Goal: Task Accomplishment & Management: Use online tool/utility

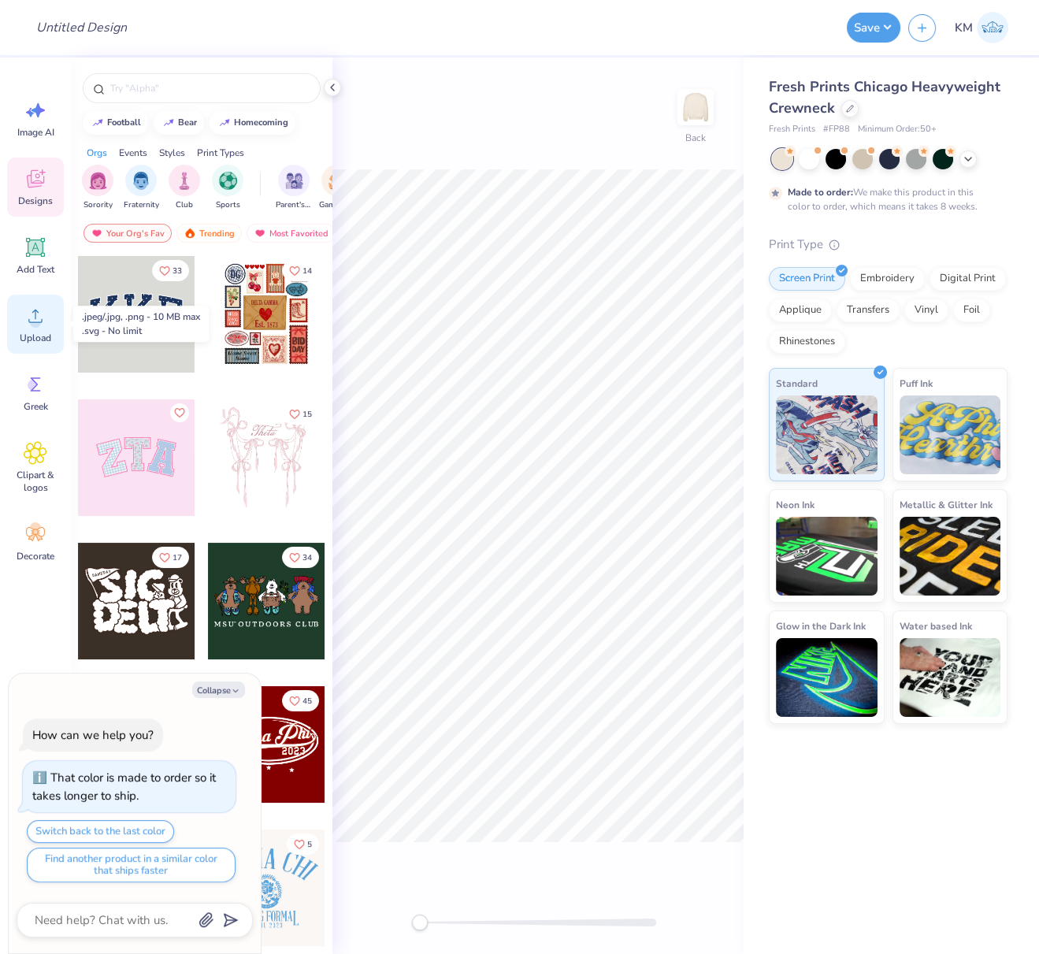
click at [35, 314] on icon at bounding box center [35, 316] width 14 height 13
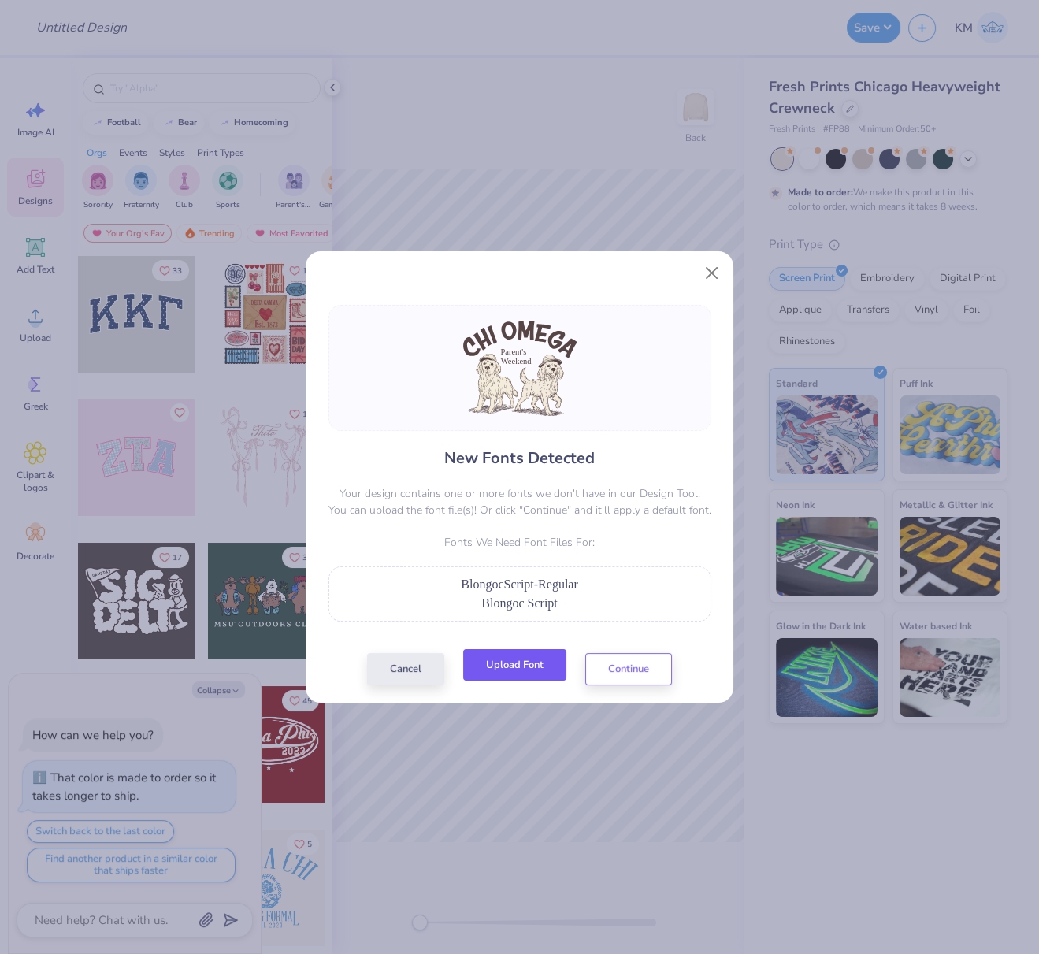
click at [533, 664] on button "Upload Font" at bounding box center [514, 665] width 103 height 32
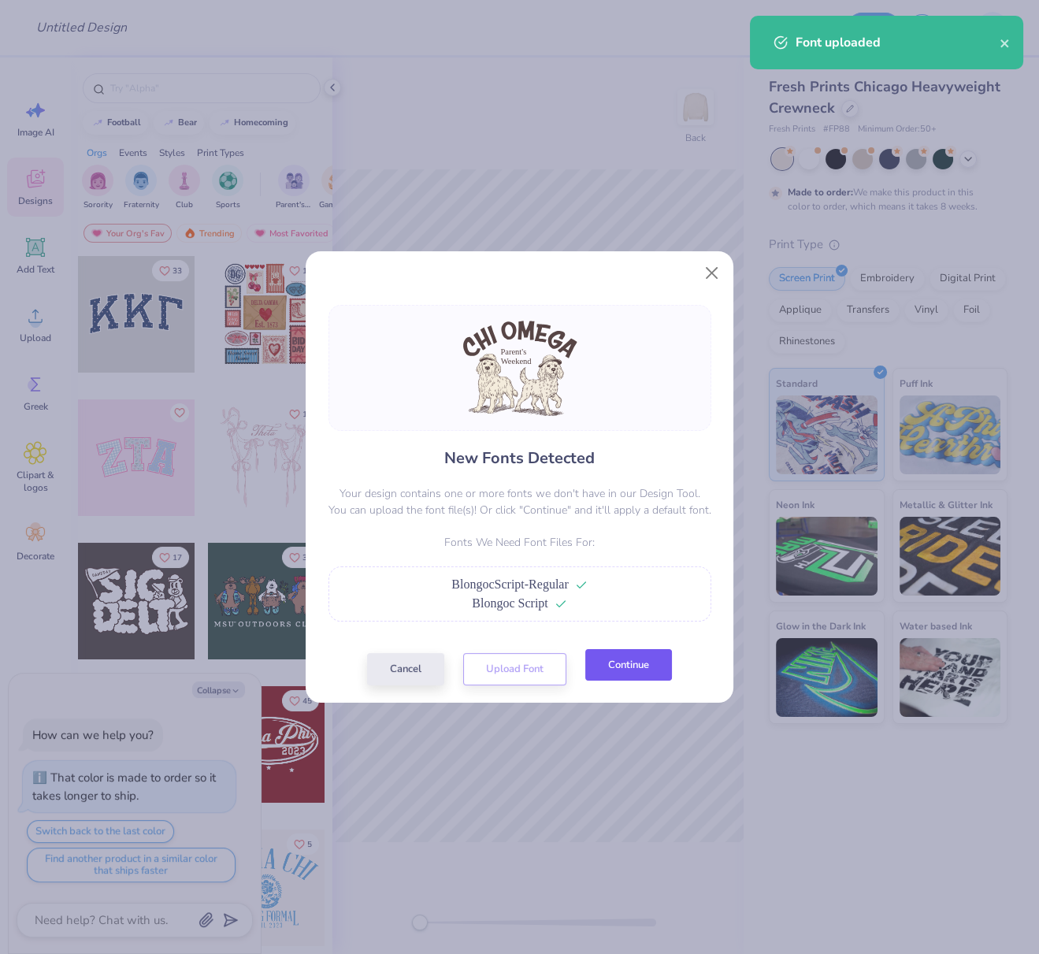
click at [648, 663] on button "Continue" at bounding box center [628, 665] width 87 height 32
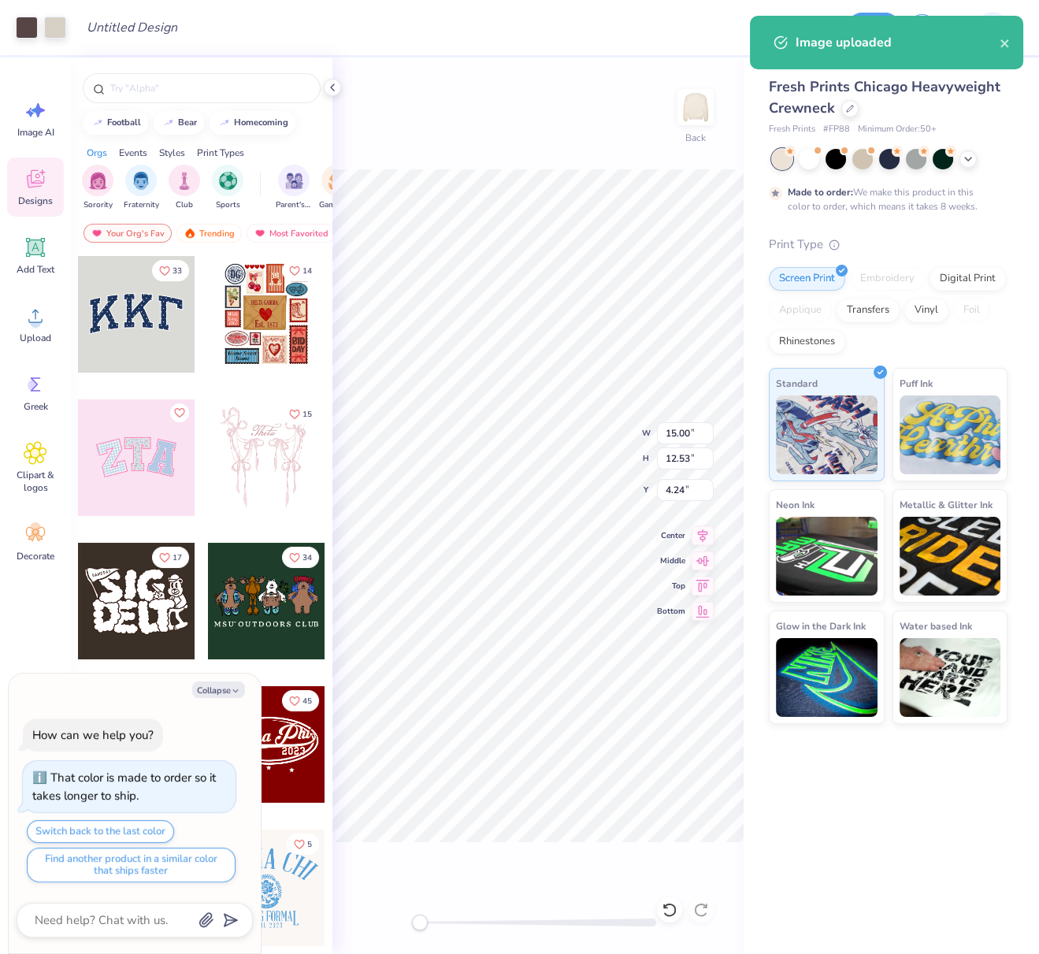
type textarea "x"
type input "9.80"
type input "9.11"
type input "7.02"
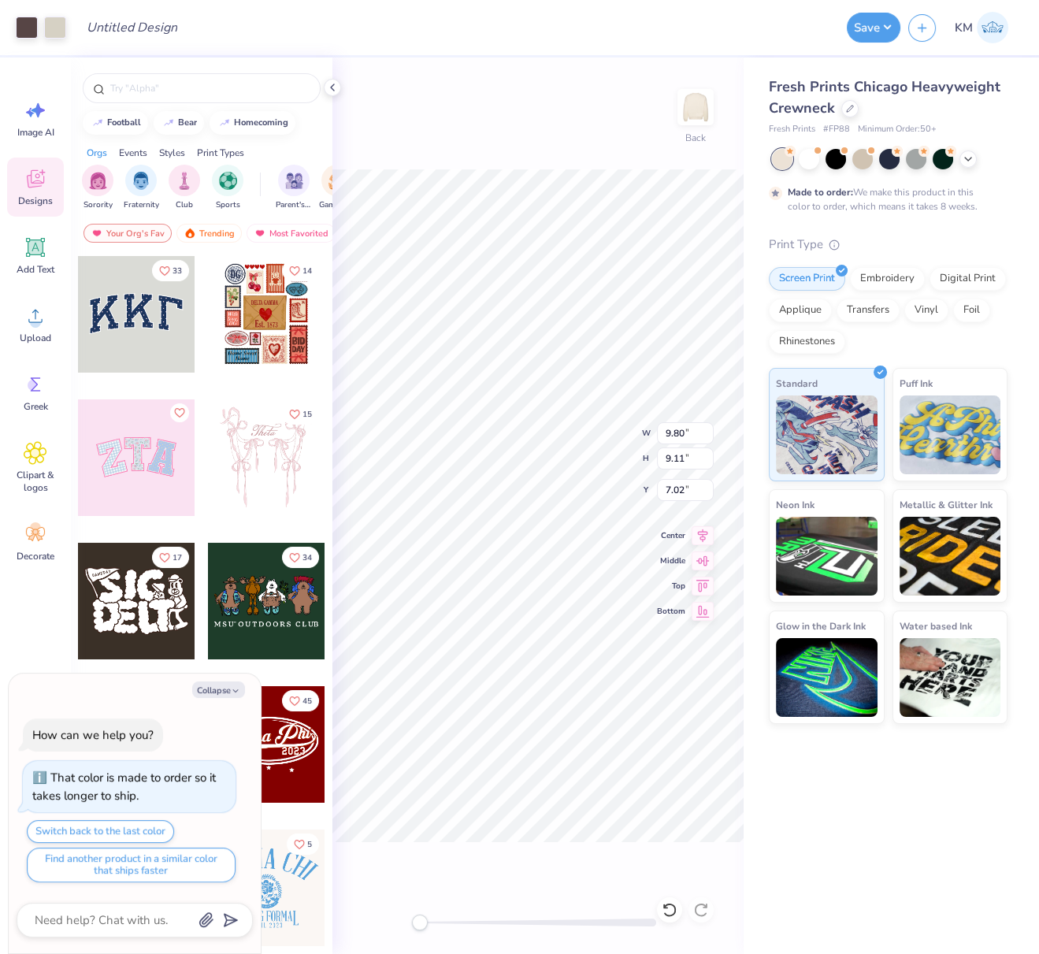
type textarea "x"
type input "4.45"
type textarea "x"
type input "12.12"
type input "10.12"
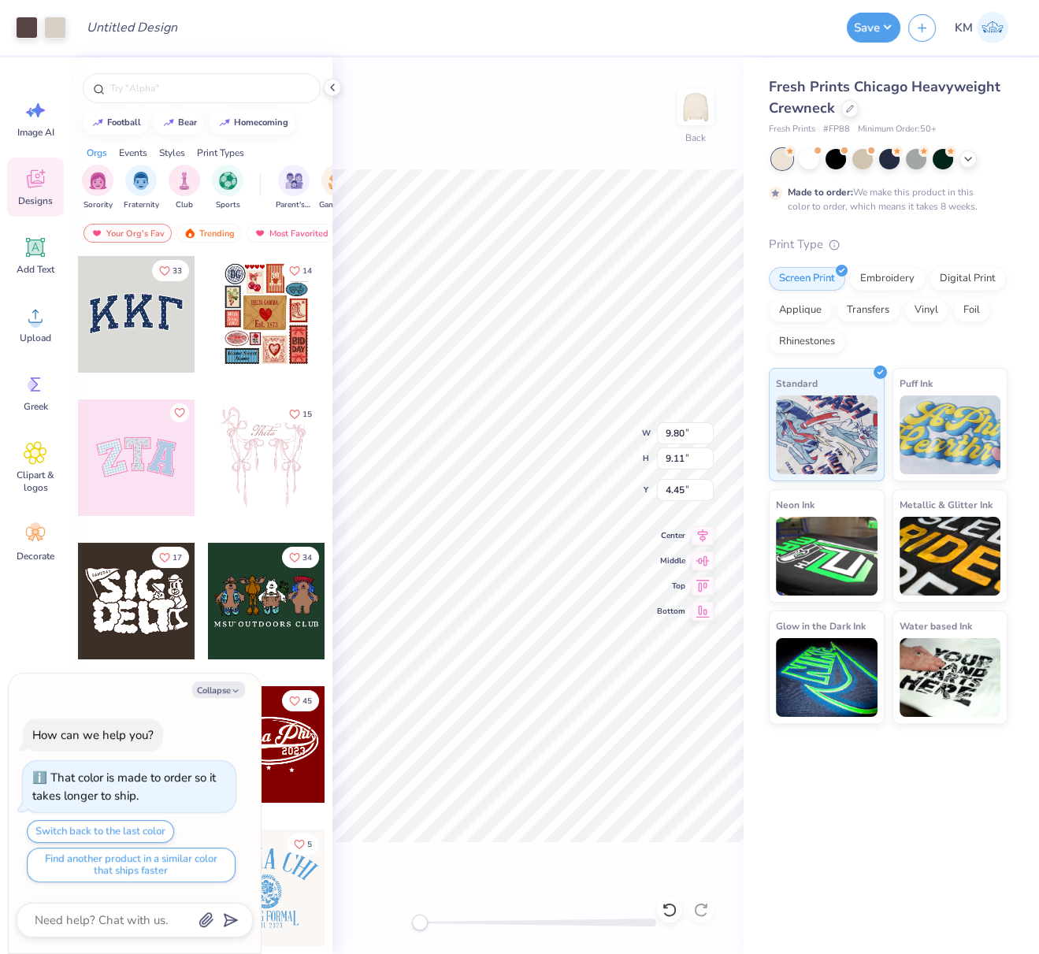
type input "6.64"
type textarea "x"
type input "7.50"
type input "7.07"
type input "9.13"
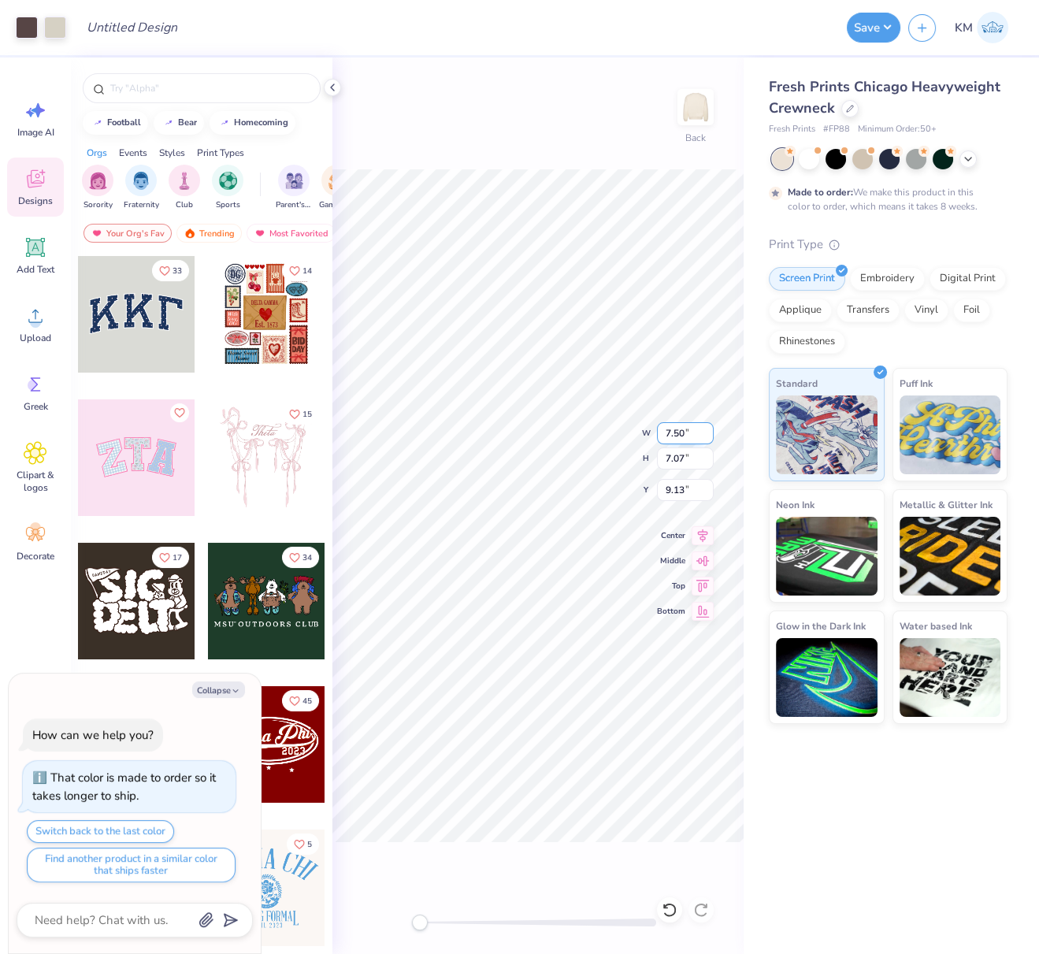
type textarea "x"
type input "12.12"
type input "10.12"
type input "6.64"
type textarea "x"
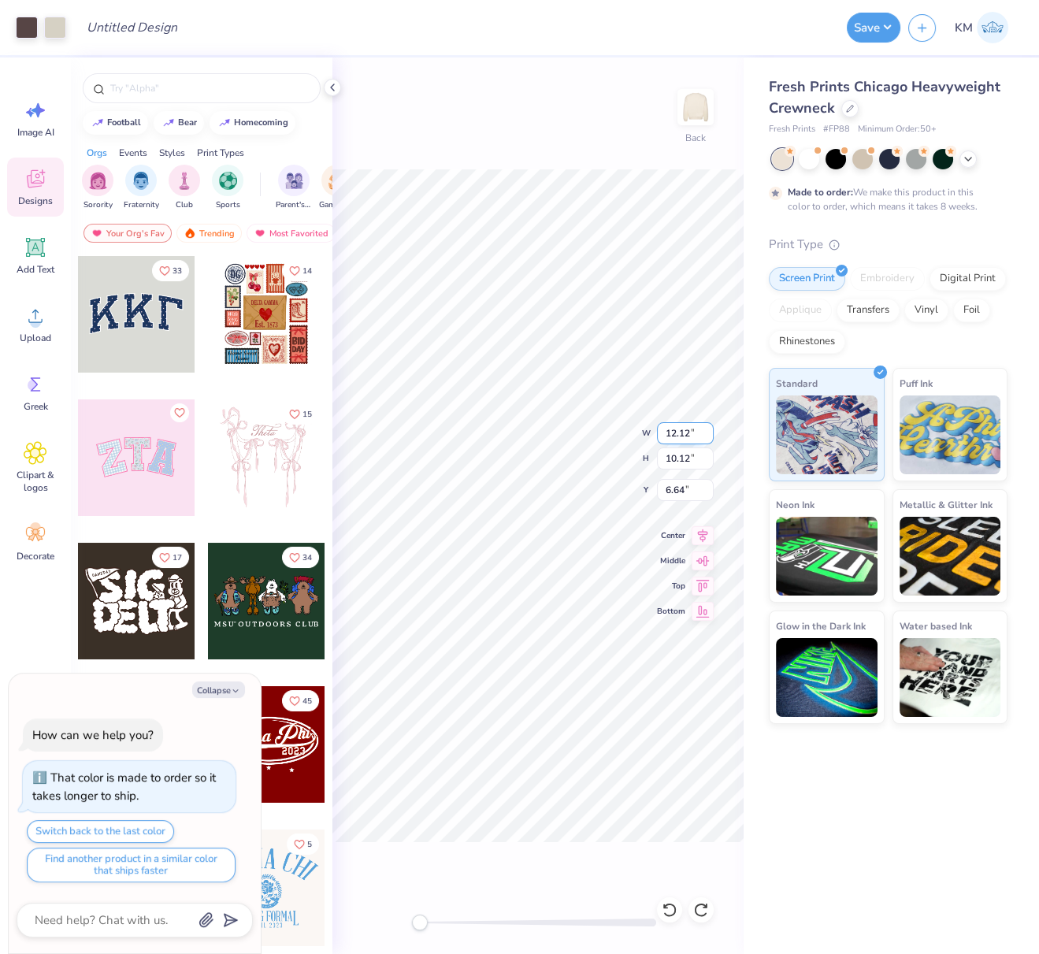
type input "3.67"
click at [33, 251] on icon at bounding box center [35, 247] width 15 height 15
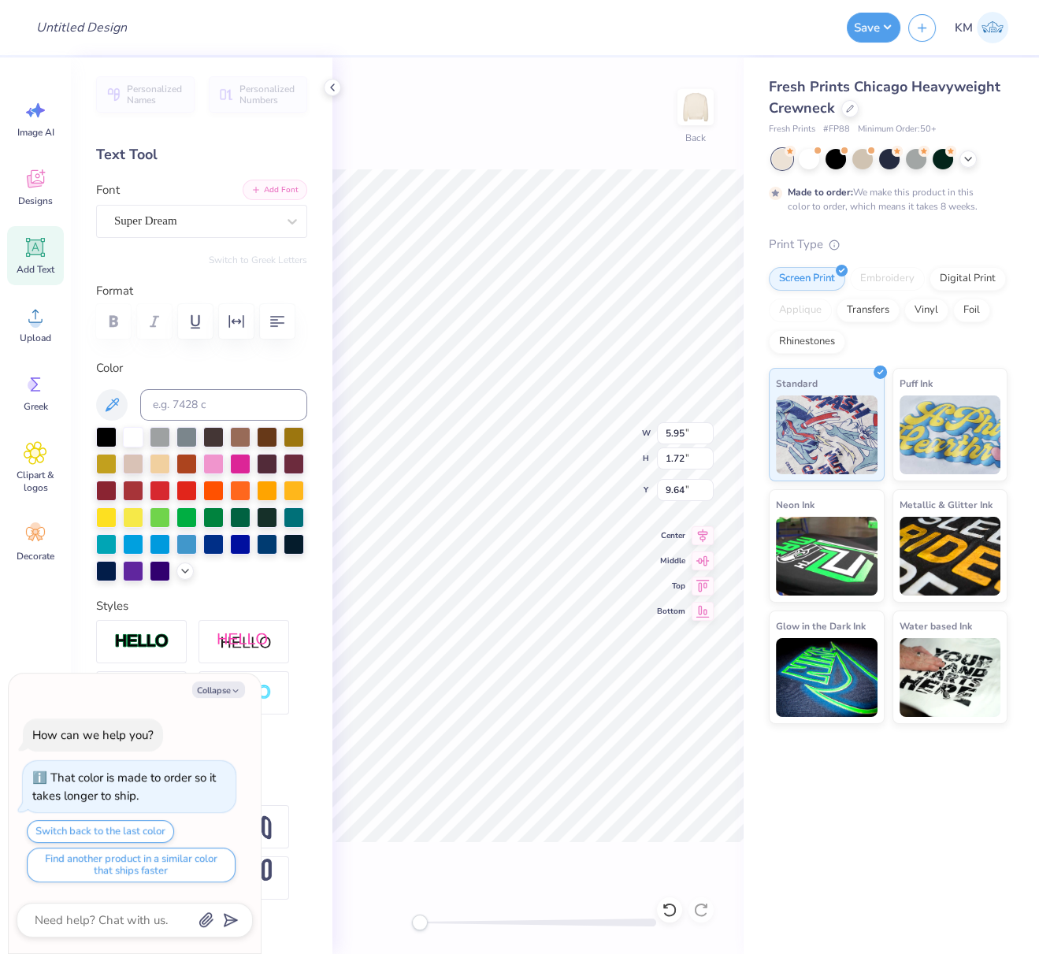
click at [267, 189] on button "Add Font" at bounding box center [275, 190] width 65 height 20
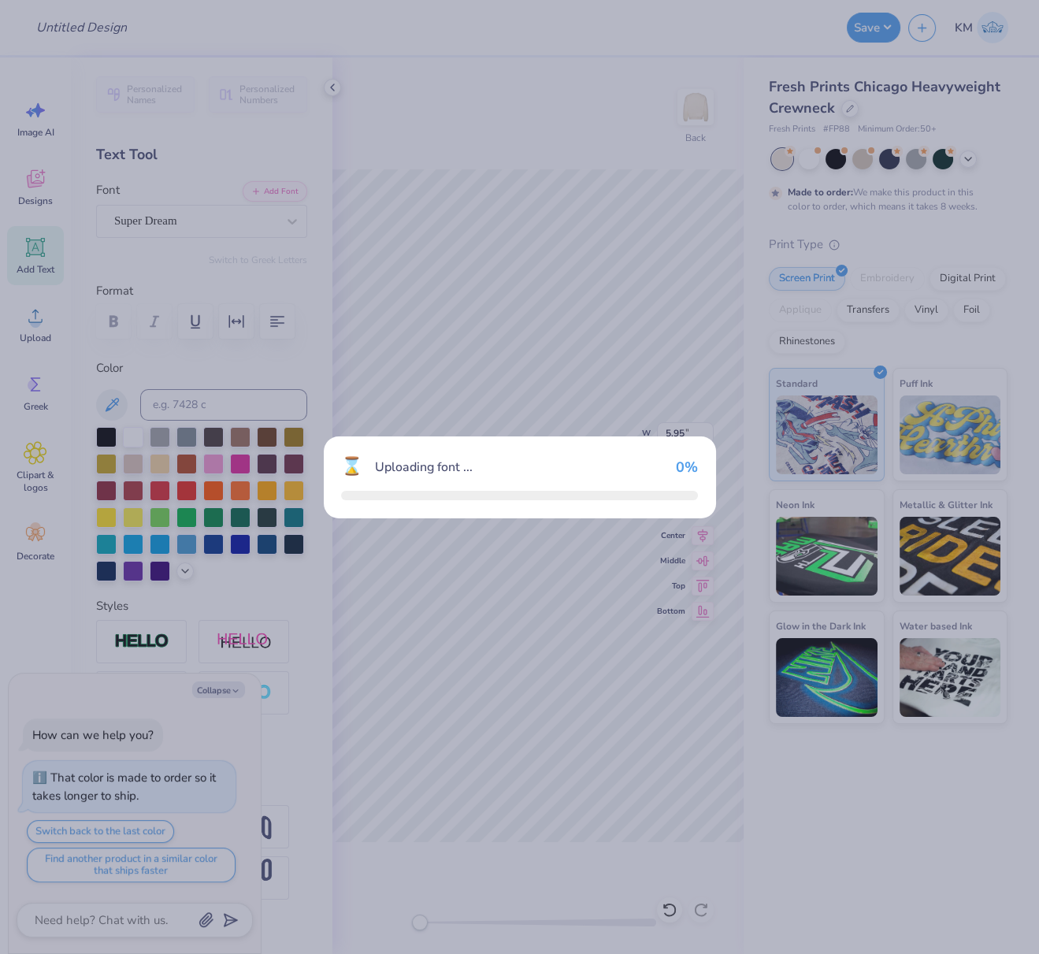
type textarea "x"
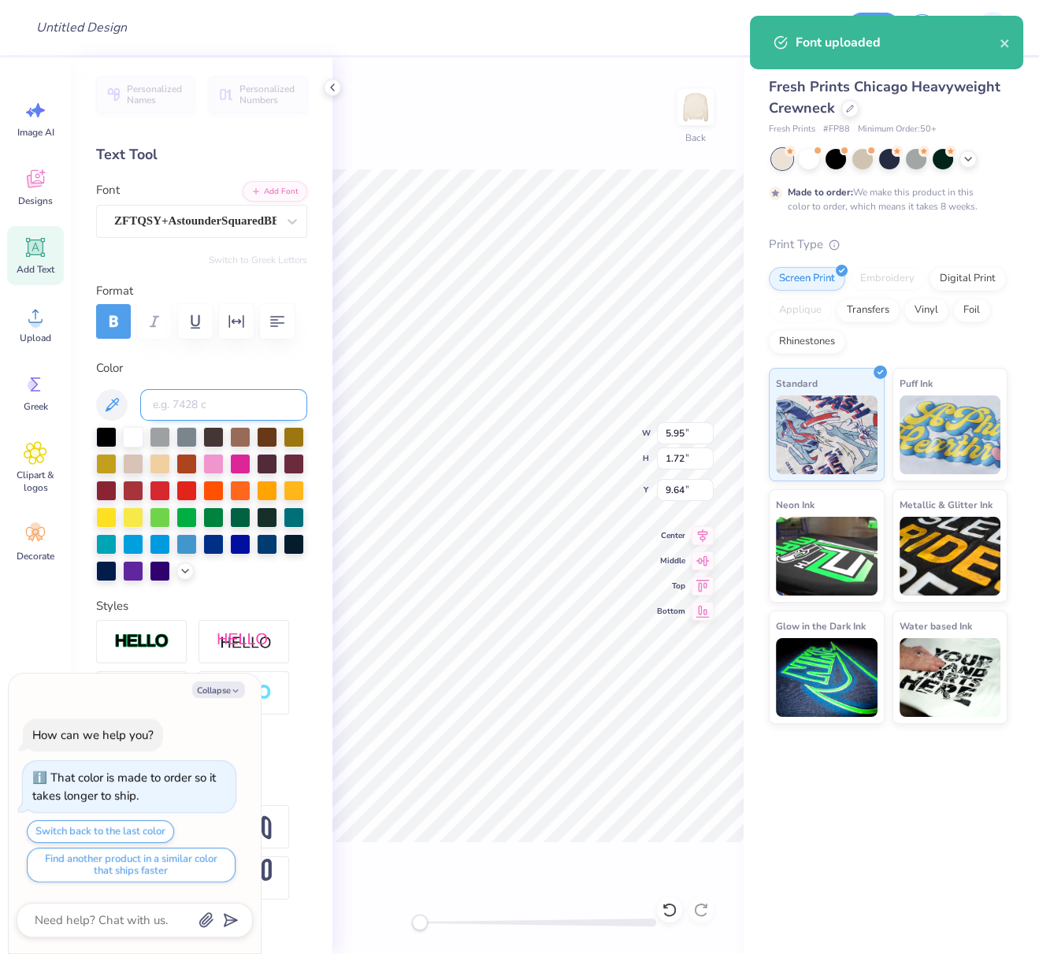
click at [227, 421] on input at bounding box center [223, 405] width 167 height 32
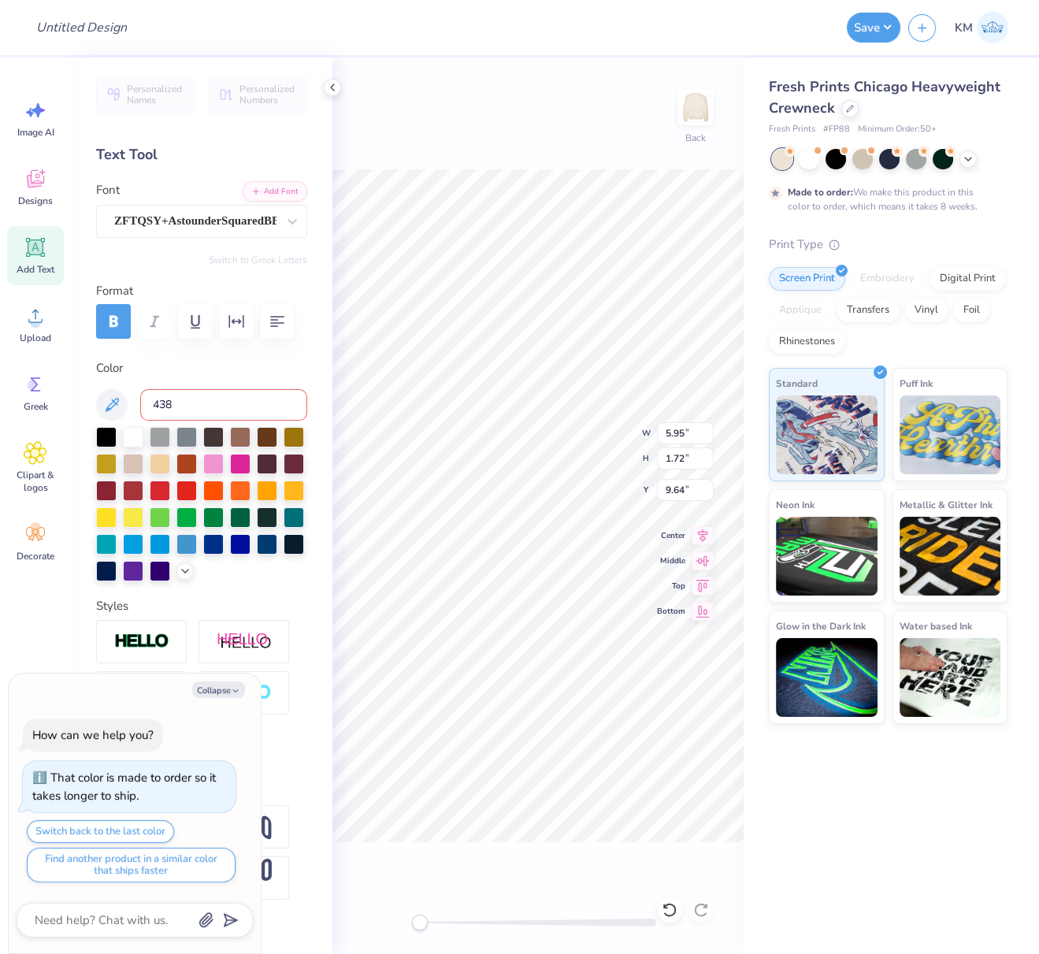
type input "438"
type textarea "x"
type textarea "C"
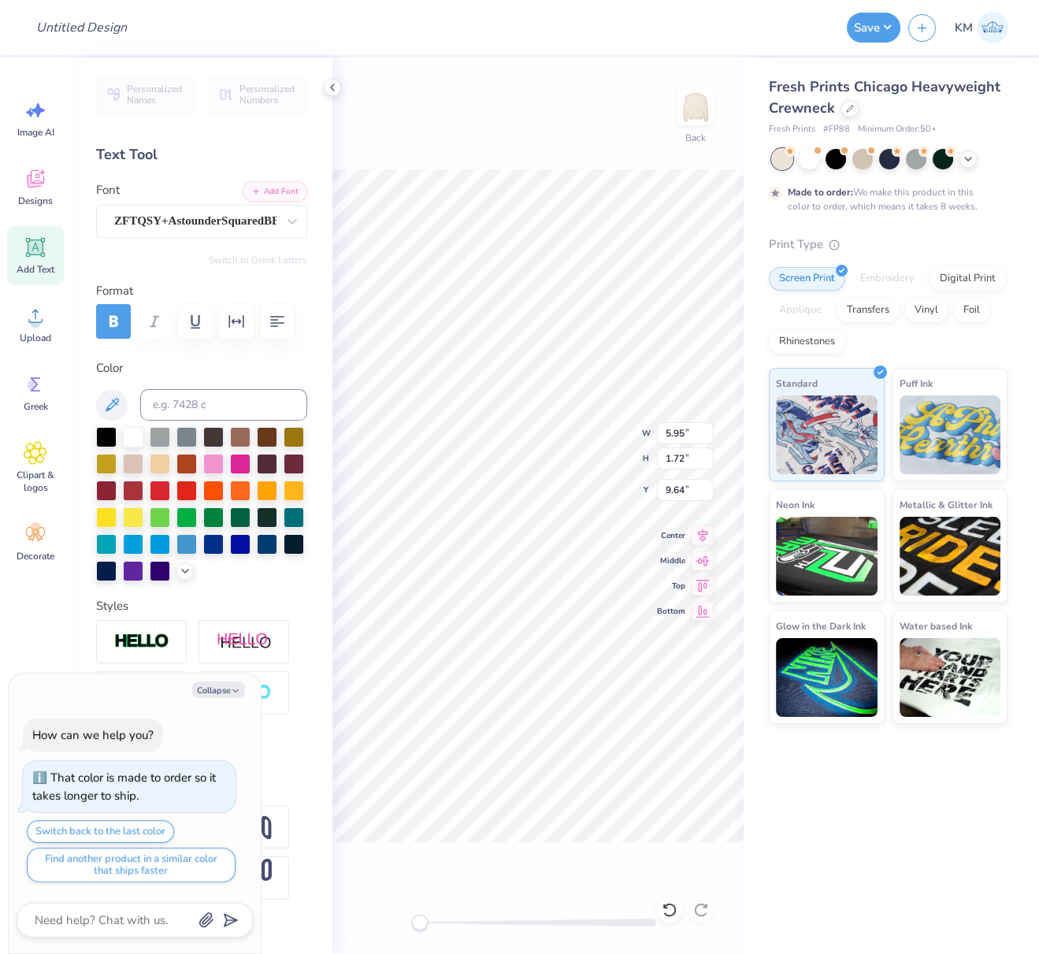
type textarea "x"
type textarea "CH"
type textarea "x"
type textarea "CHI"
type textarea "x"
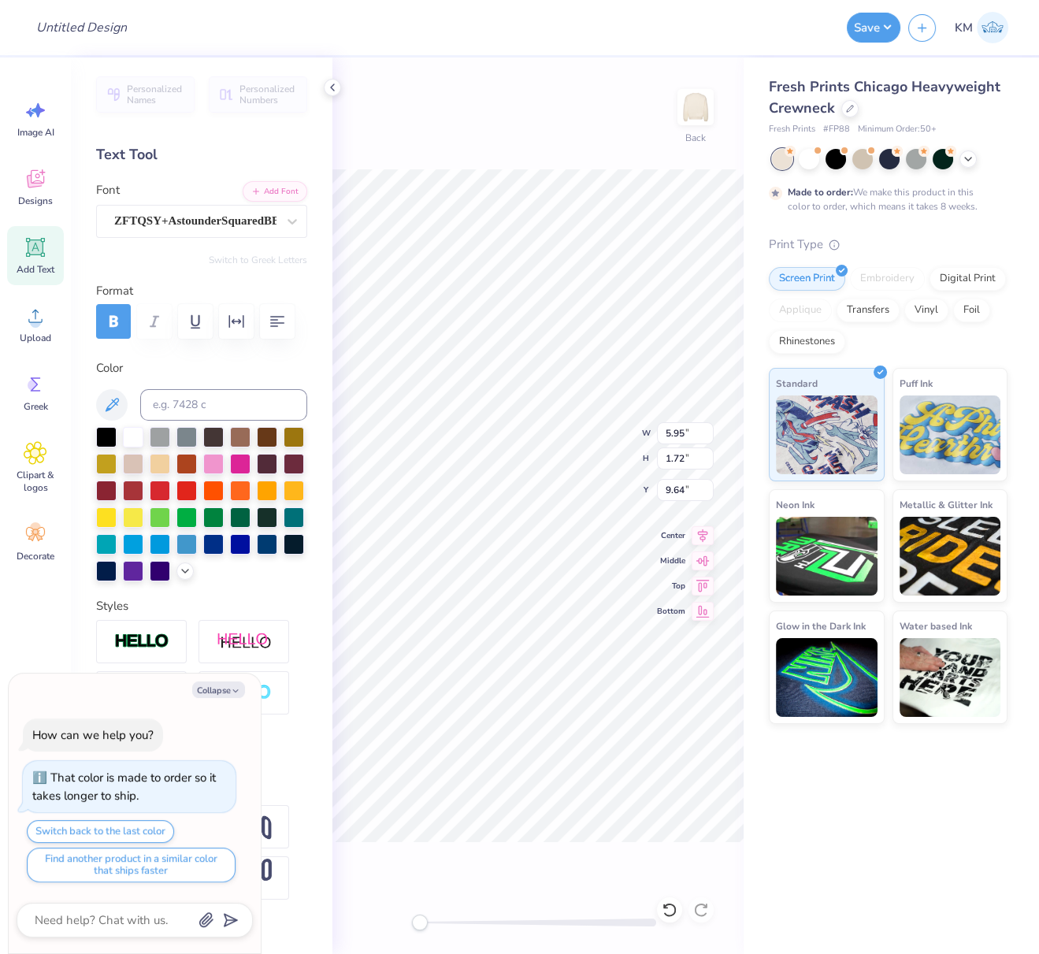
type textarea "CHI"
type textarea "x"
type textarea "CHI O"
type textarea "x"
type textarea "CHI OM"
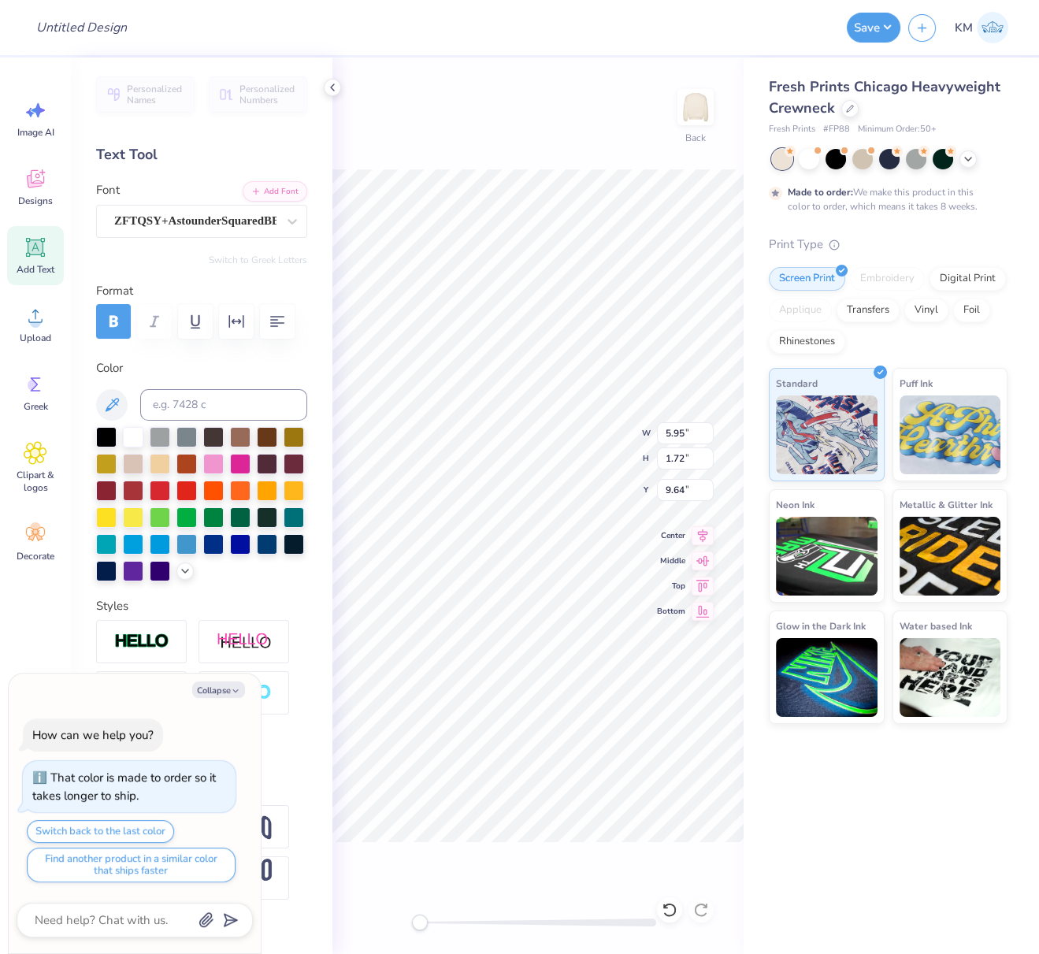
type textarea "x"
type textarea "CHI OME"
type textarea "x"
type textarea "CHI OMEG"
type textarea "x"
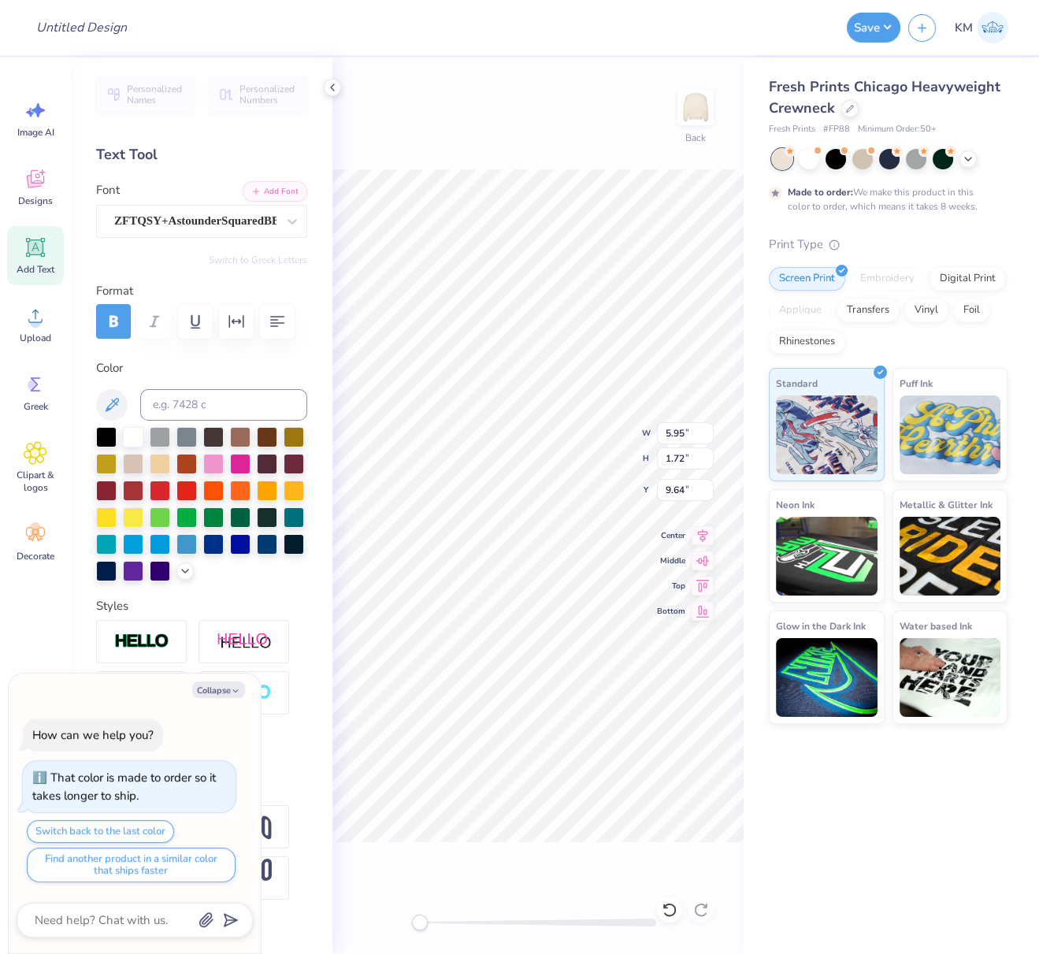
type textarea "CHI OMEGA"
click at [284, 221] on icon at bounding box center [292, 221] width 16 height 16
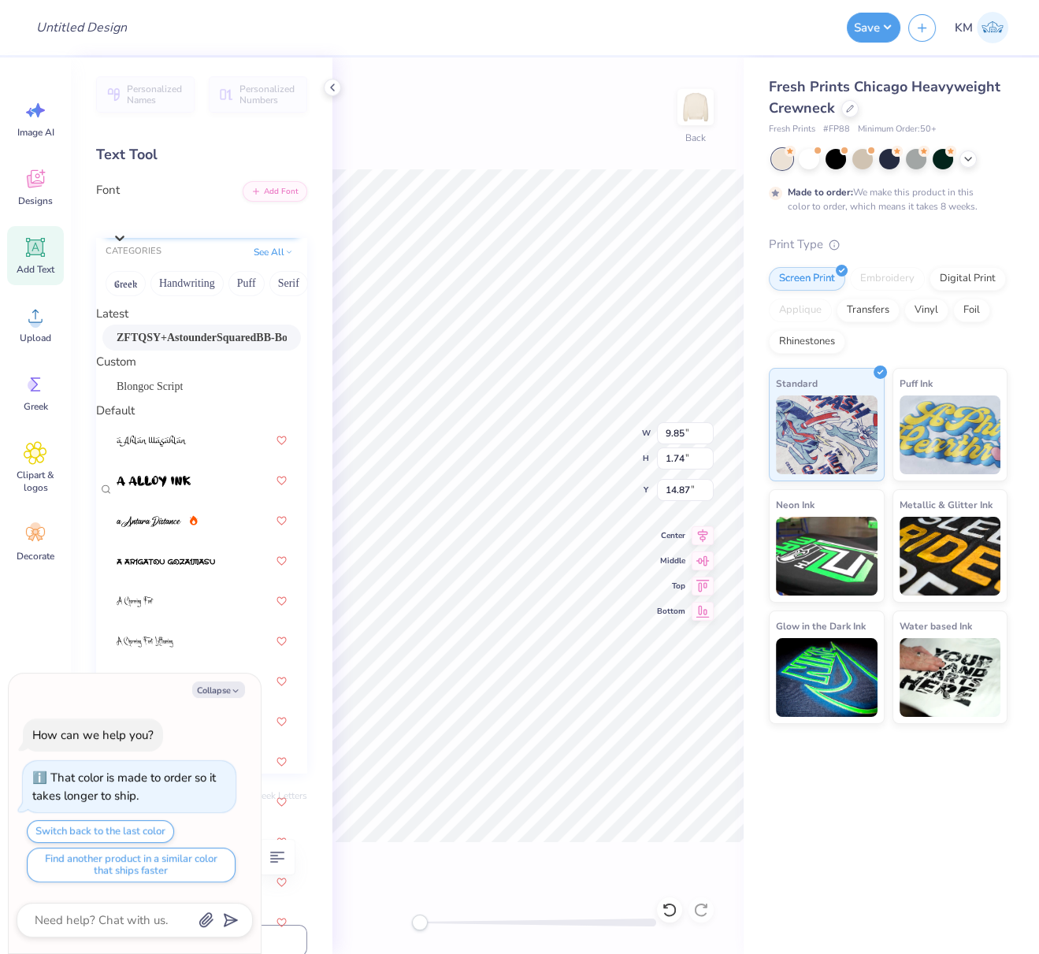
click at [128, 230] on icon at bounding box center [120, 238] width 16 height 16
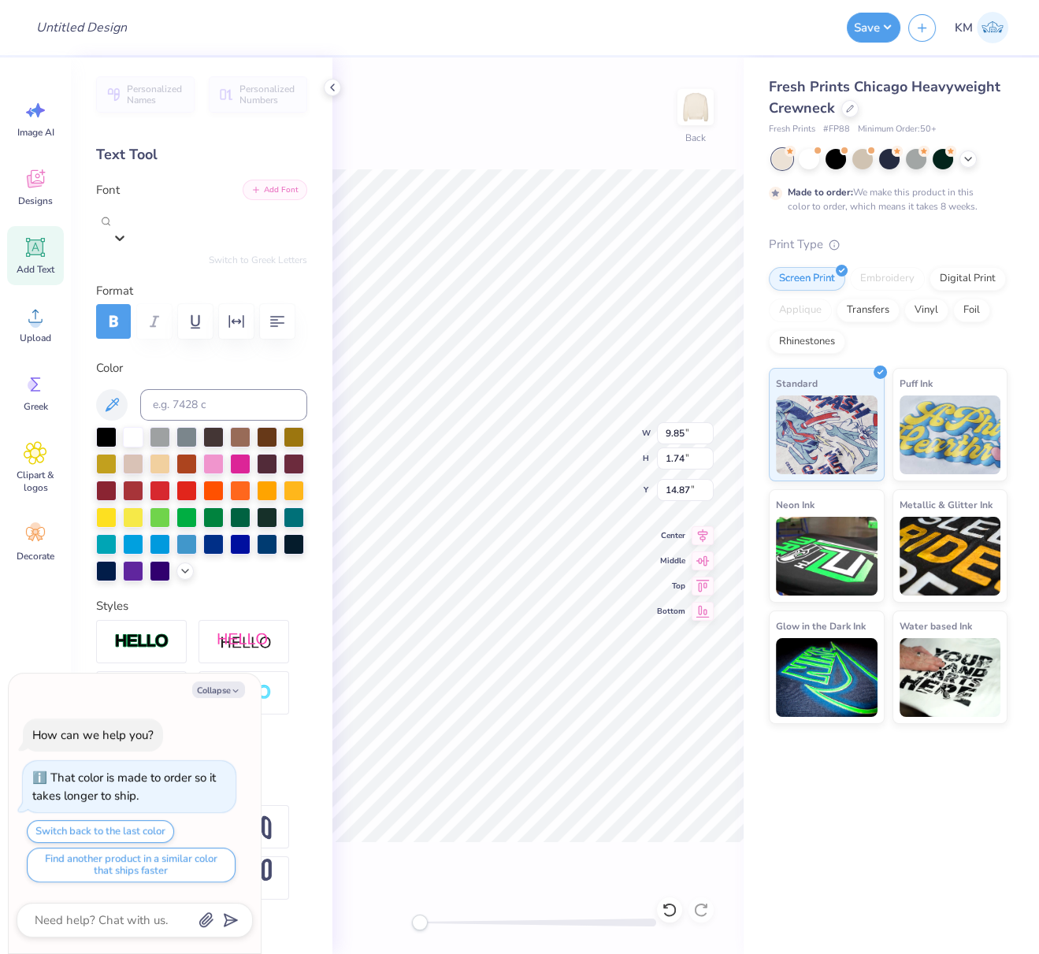
click at [275, 188] on button "Add Font" at bounding box center [275, 190] width 65 height 20
drag, startPoint x: 224, startPoint y: 691, endPoint x: 228, endPoint y: 701, distance: 11.3
click at [222, 690] on button "Collapse" at bounding box center [218, 689] width 53 height 17
type textarea "x"
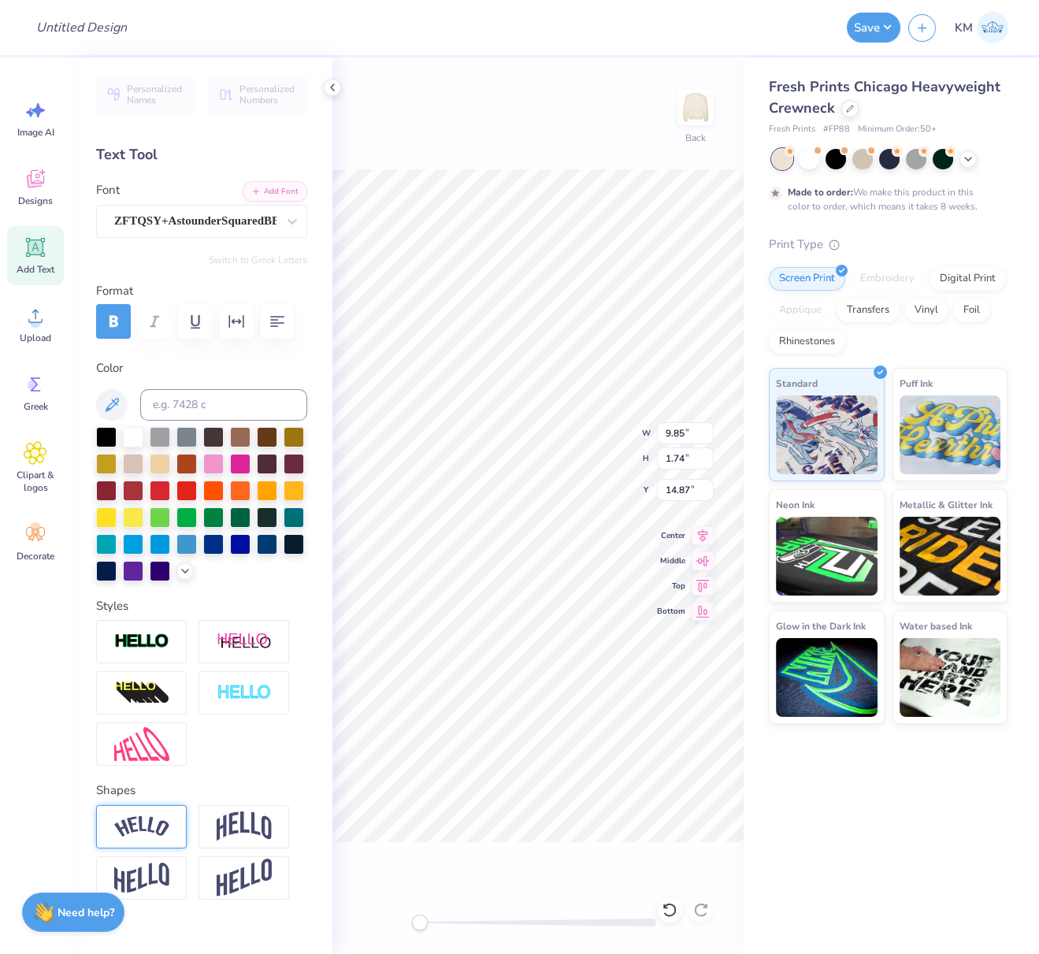
drag, startPoint x: 165, startPoint y: 893, endPoint x: 175, endPoint y: 898, distance: 10.6
click at [165, 837] on img at bounding box center [141, 826] width 55 height 21
click at [259, 191] on button "Add Font" at bounding box center [275, 190] width 65 height 20
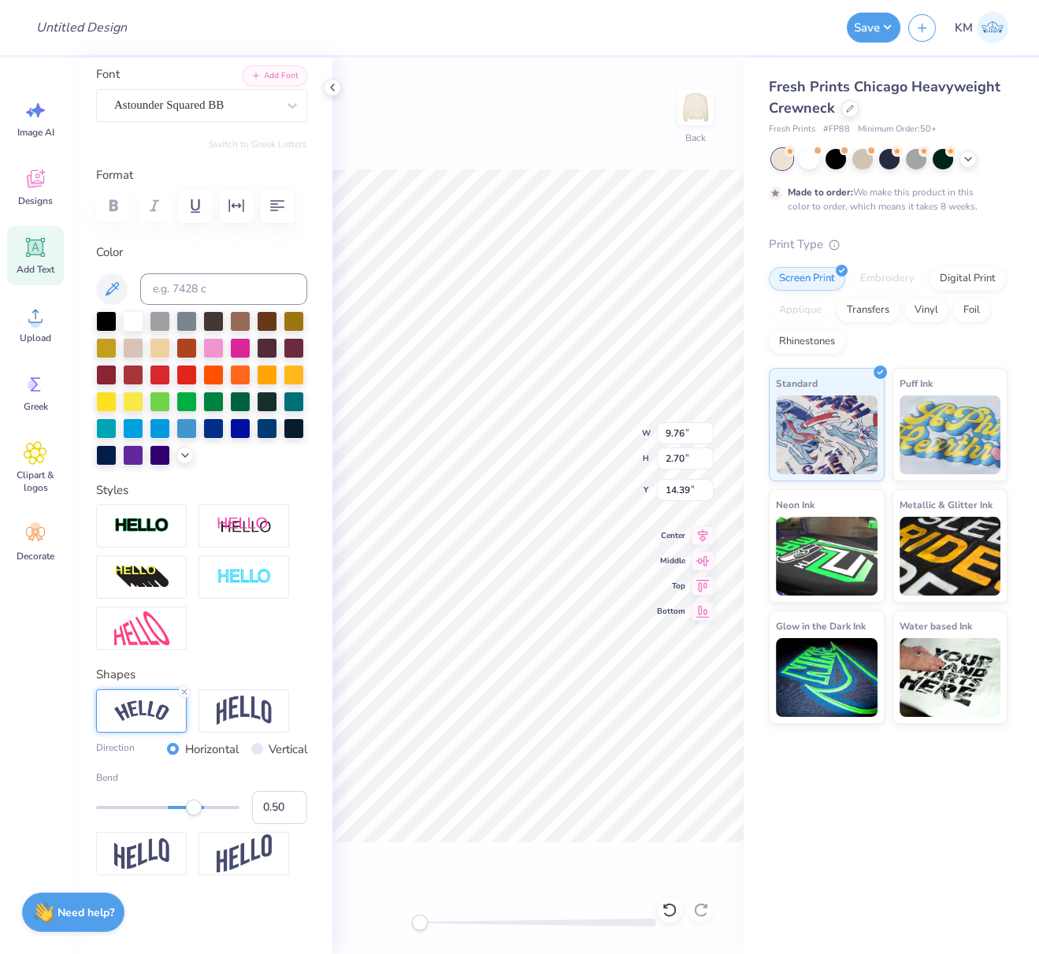
scroll to position [141, 0]
type input "9.76"
type input "2.70"
type input "14.39"
drag, startPoint x: 260, startPoint y: 847, endPoint x: 272, endPoint y: 853, distance: 13.4
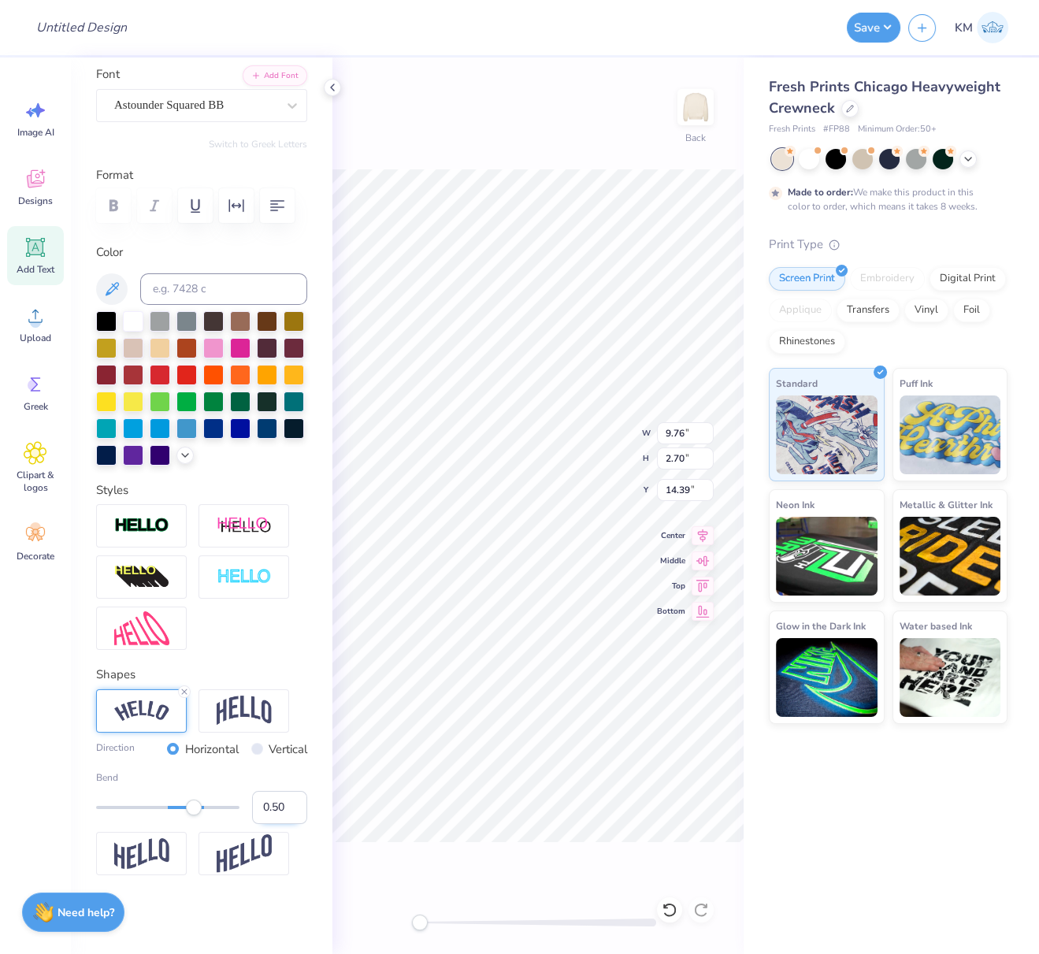
click at [270, 824] on input "0.50" at bounding box center [279, 807] width 55 height 33
type input "0.60"
drag, startPoint x: 258, startPoint y: 849, endPoint x: 270, endPoint y: 855, distance: 13.0
click at [271, 824] on input "0.60" at bounding box center [279, 807] width 55 height 33
type input "0.50"
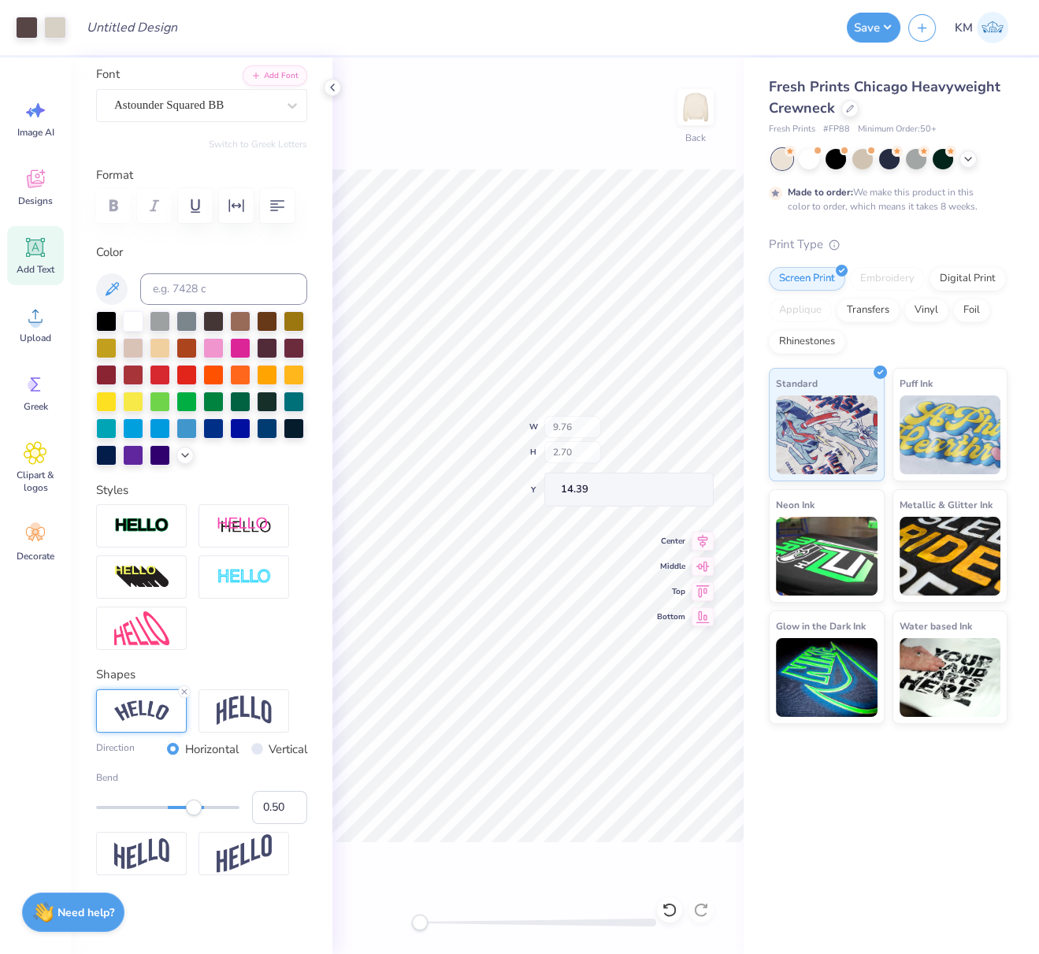
type input "12.12"
type input "3.97"
type input "3.67"
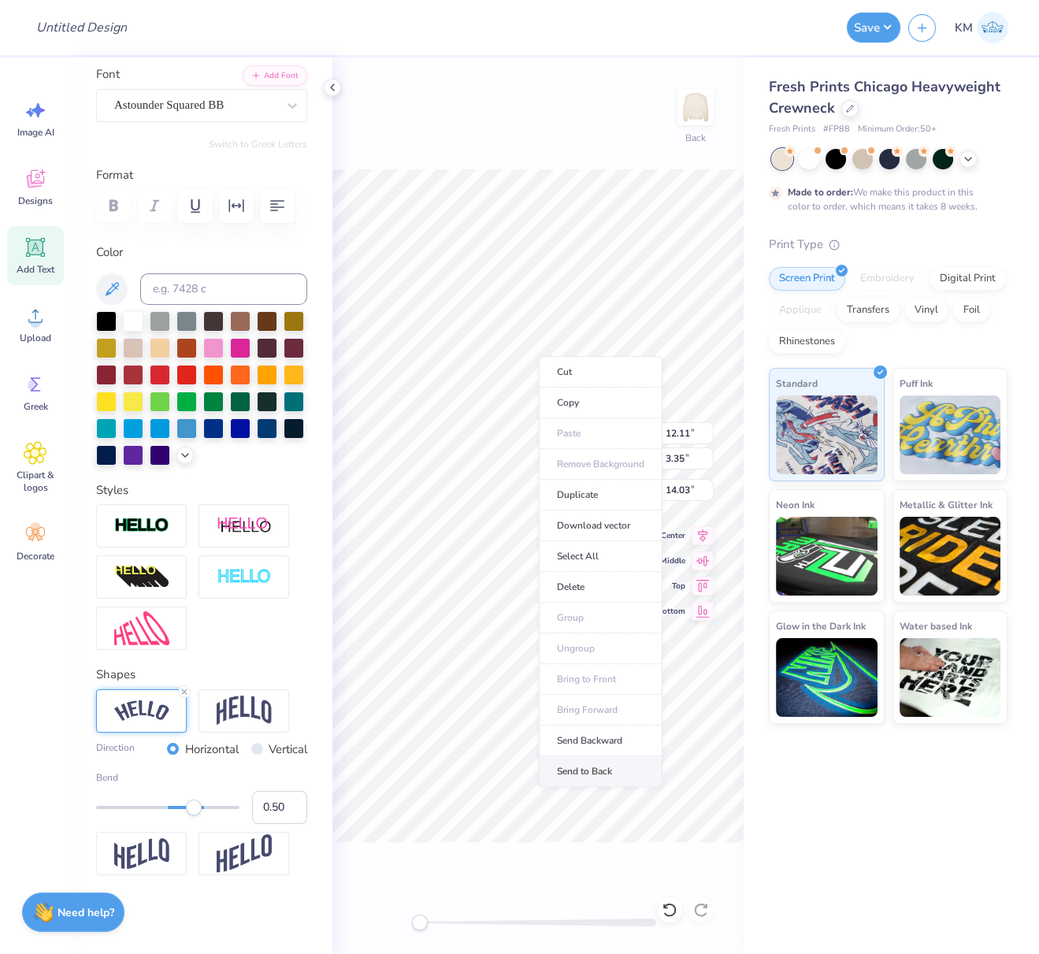
click at [592, 766] on li "Send to Back" at bounding box center [601, 771] width 124 height 31
type input "3.88"
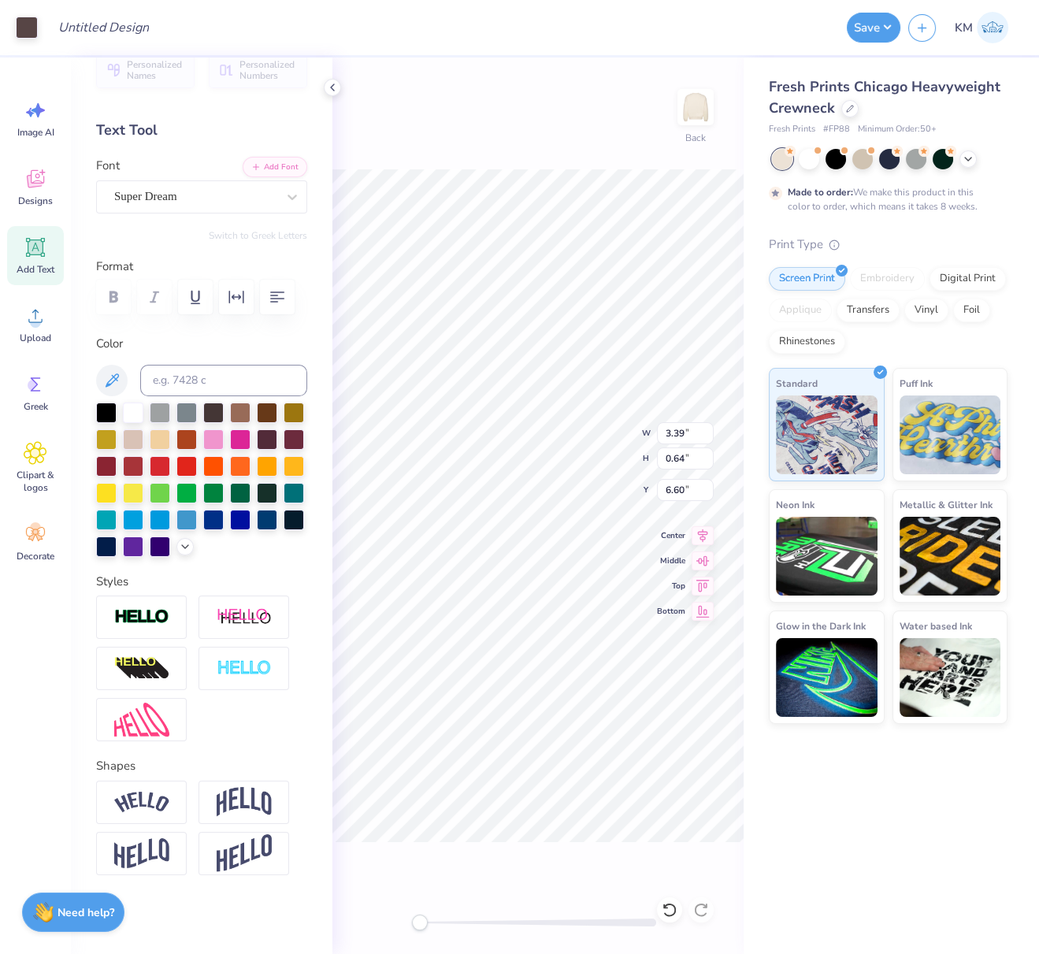
scroll to position [91, 0]
click at [238, 184] on div "Super Dream" at bounding box center [195, 196] width 165 height 24
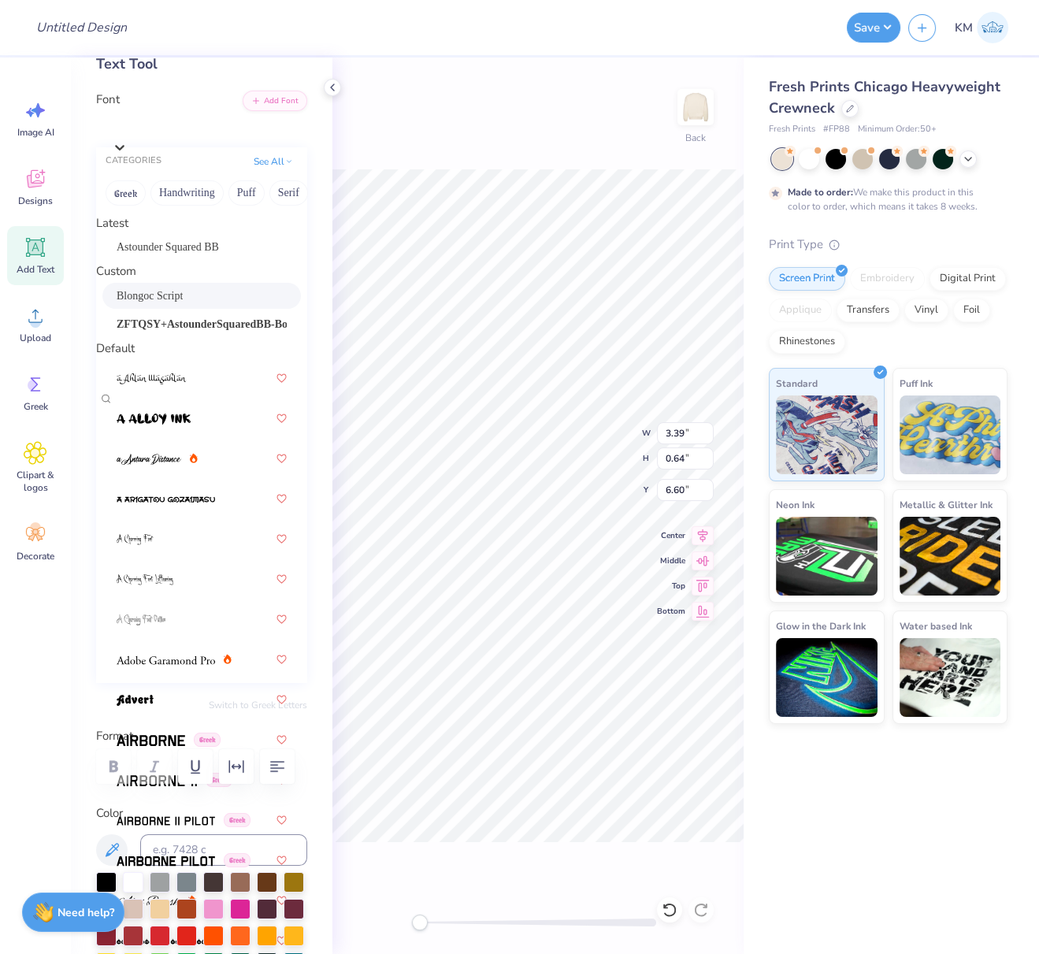
click at [183, 304] on span "Blongoc Script" at bounding box center [150, 296] width 66 height 17
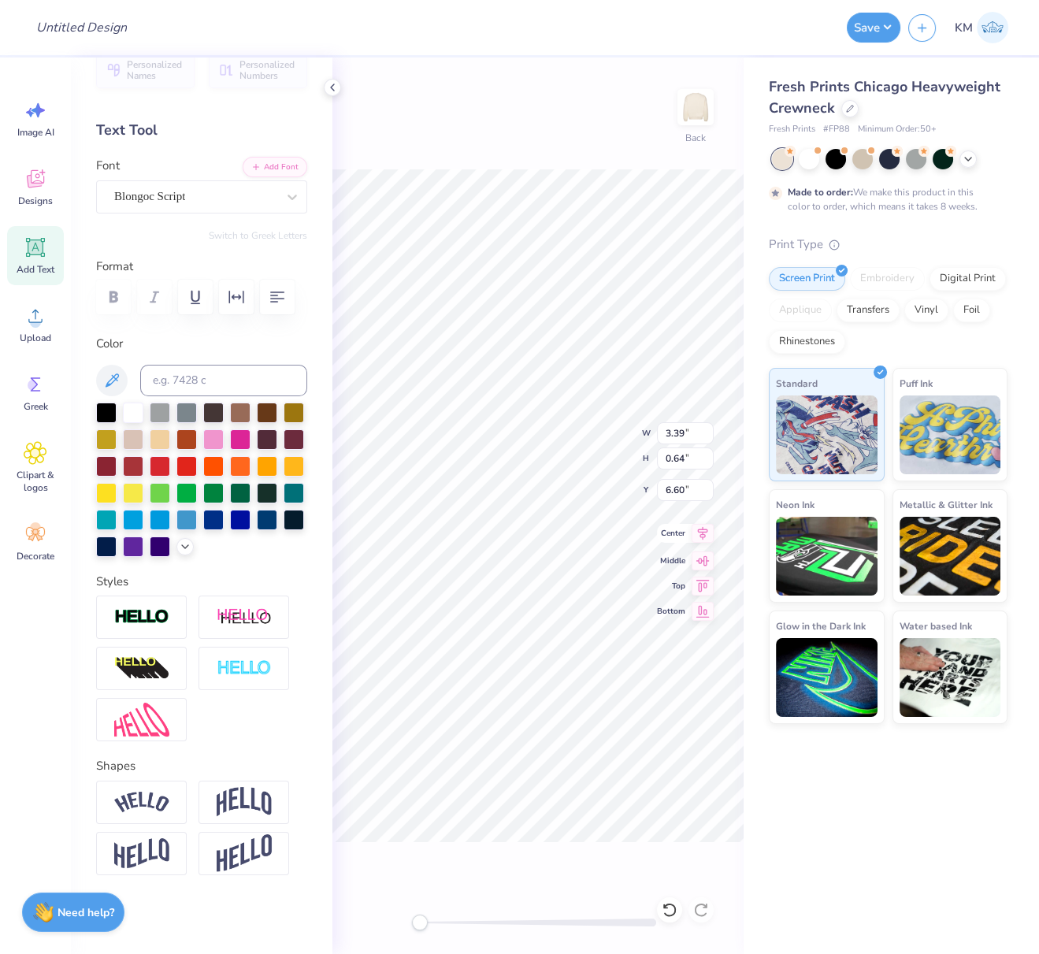
click at [707, 533] on icon at bounding box center [703, 533] width 22 height 19
type input "3.61"
type input "0.65"
type input "7.60"
click at [225, 184] on div "Super Dream" at bounding box center [195, 196] width 165 height 24
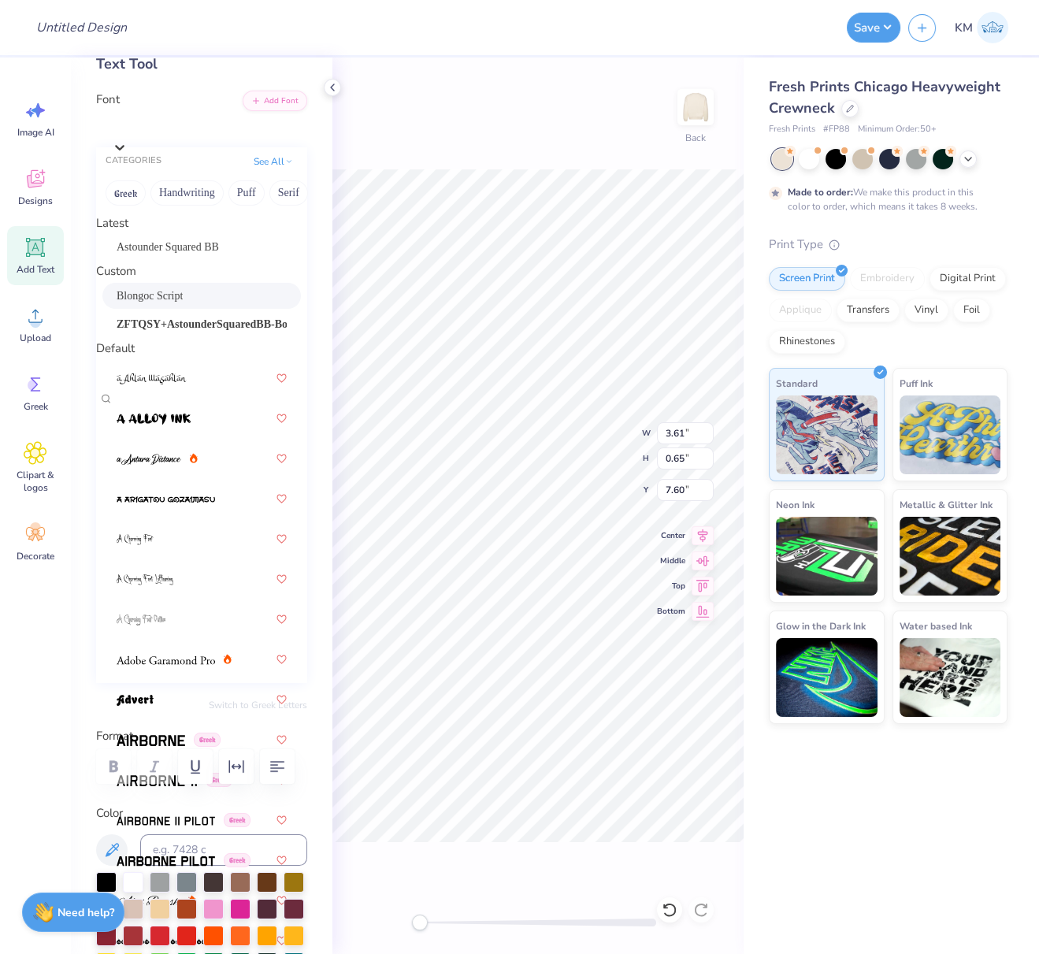
click at [183, 304] on span "Blongoc Script" at bounding box center [150, 296] width 66 height 17
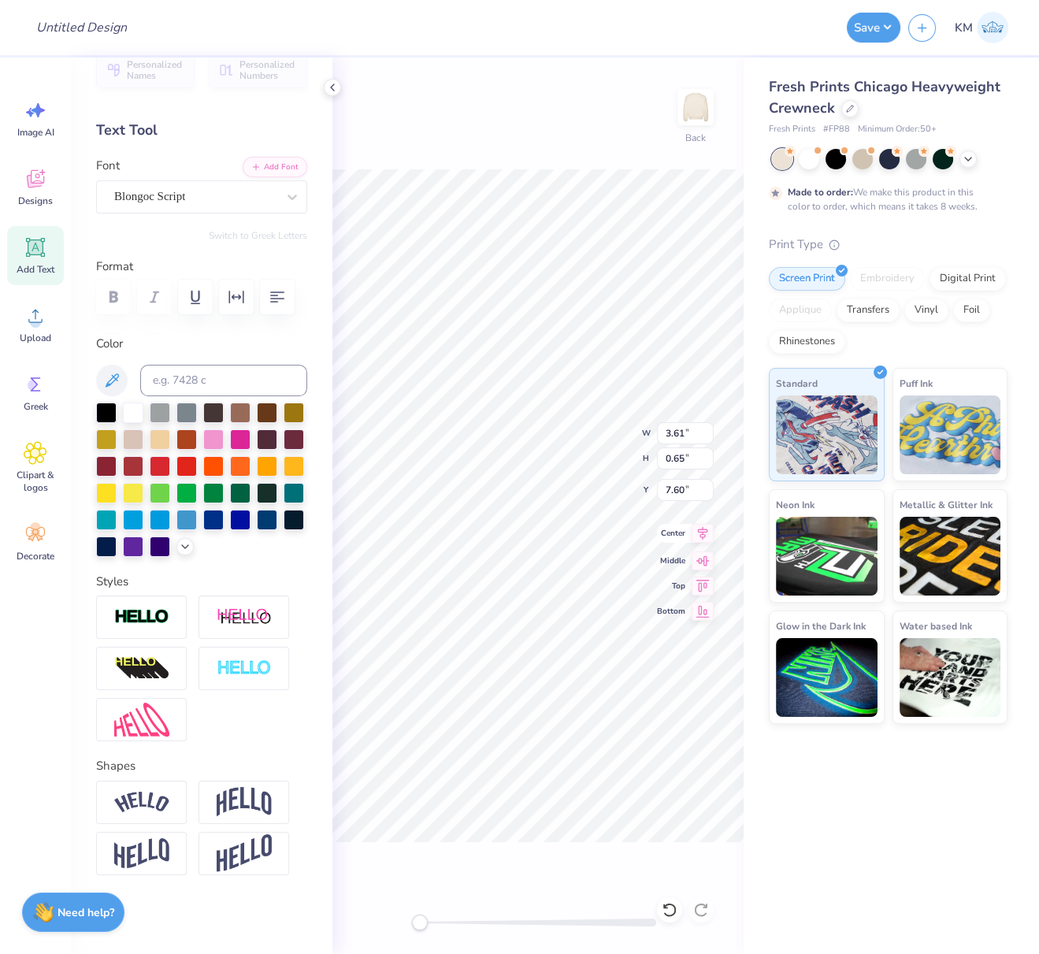
click at [708, 534] on icon at bounding box center [703, 533] width 22 height 19
type input "12.11"
type input "3.35"
type input "3.88"
click at [704, 531] on icon at bounding box center [703, 532] width 10 height 13
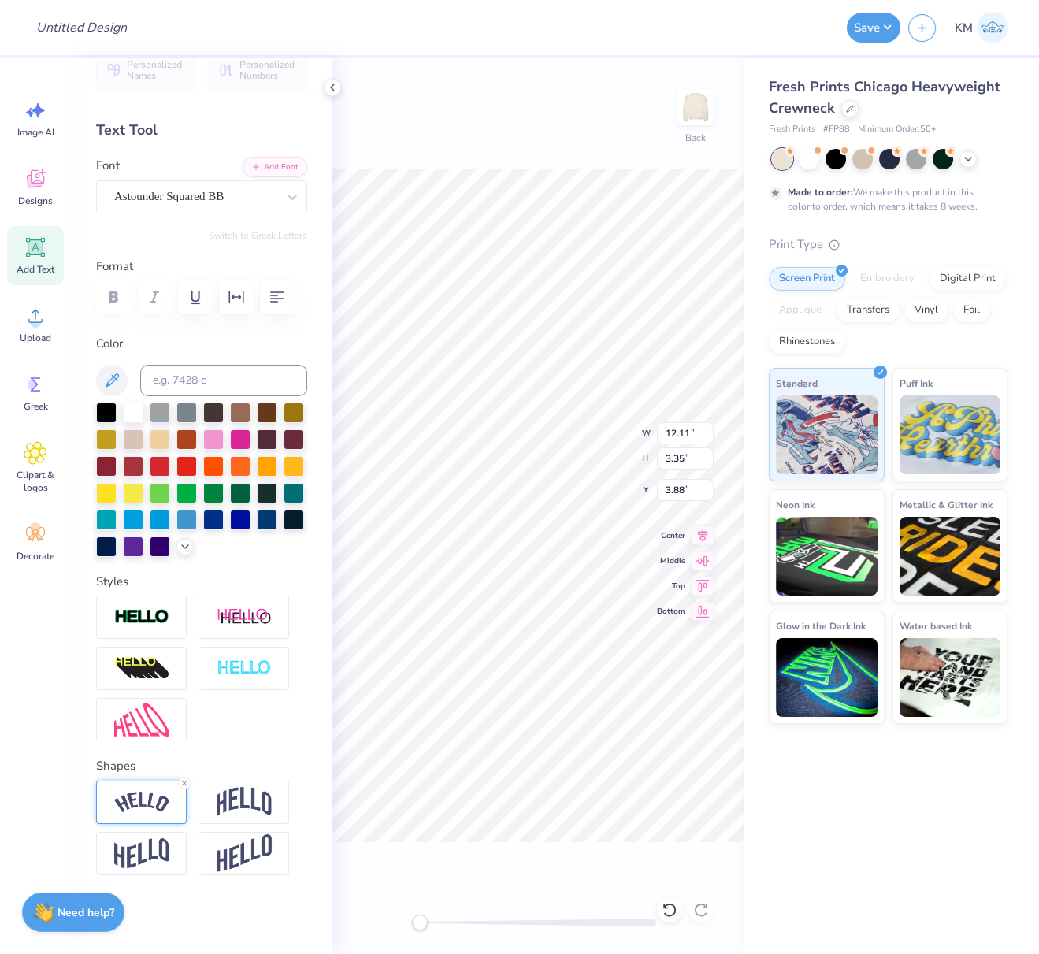
click at [139, 804] on img at bounding box center [141, 802] width 55 height 21
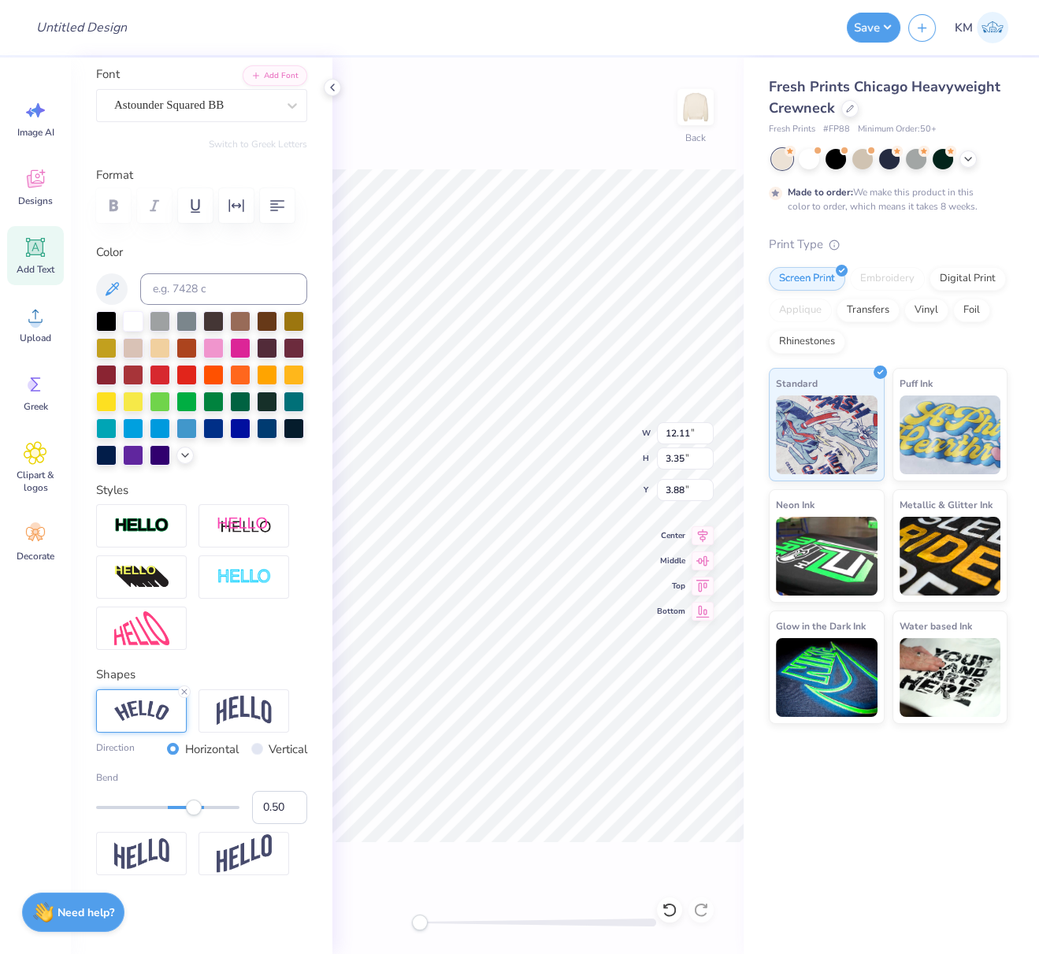
scroll to position [181, 0]
drag, startPoint x: 262, startPoint y: 810, endPoint x: 272, endPoint y: 813, distance: 10.7
click at [271, 812] on input "0.50" at bounding box center [279, 807] width 55 height 33
type input "0.60"
drag, startPoint x: 704, startPoint y: 535, endPoint x: 693, endPoint y: 539, distance: 11.0
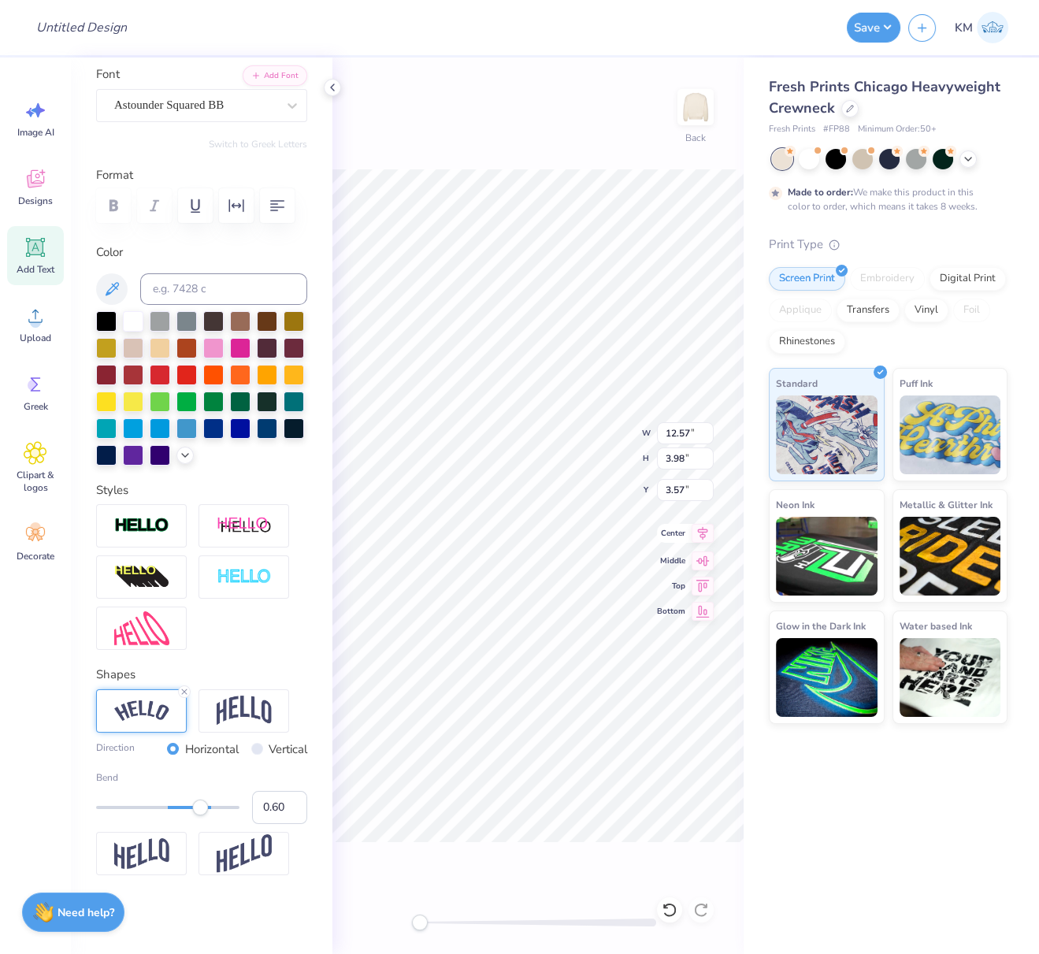
click at [704, 535] on icon at bounding box center [703, 533] width 22 height 19
click at [704, 533] on icon at bounding box center [703, 532] width 10 height 13
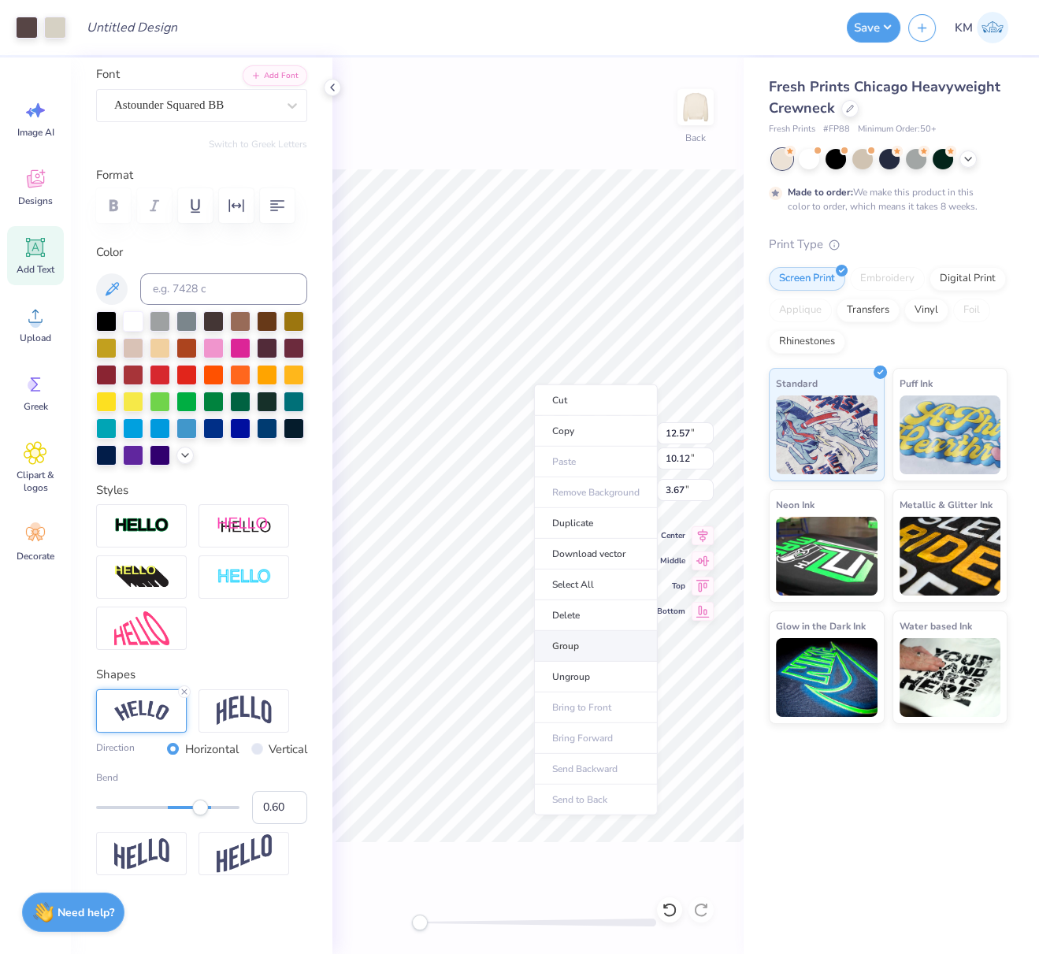
click at [566, 637] on li "Group" at bounding box center [596, 646] width 124 height 31
click at [706, 530] on icon at bounding box center [703, 532] width 10 height 13
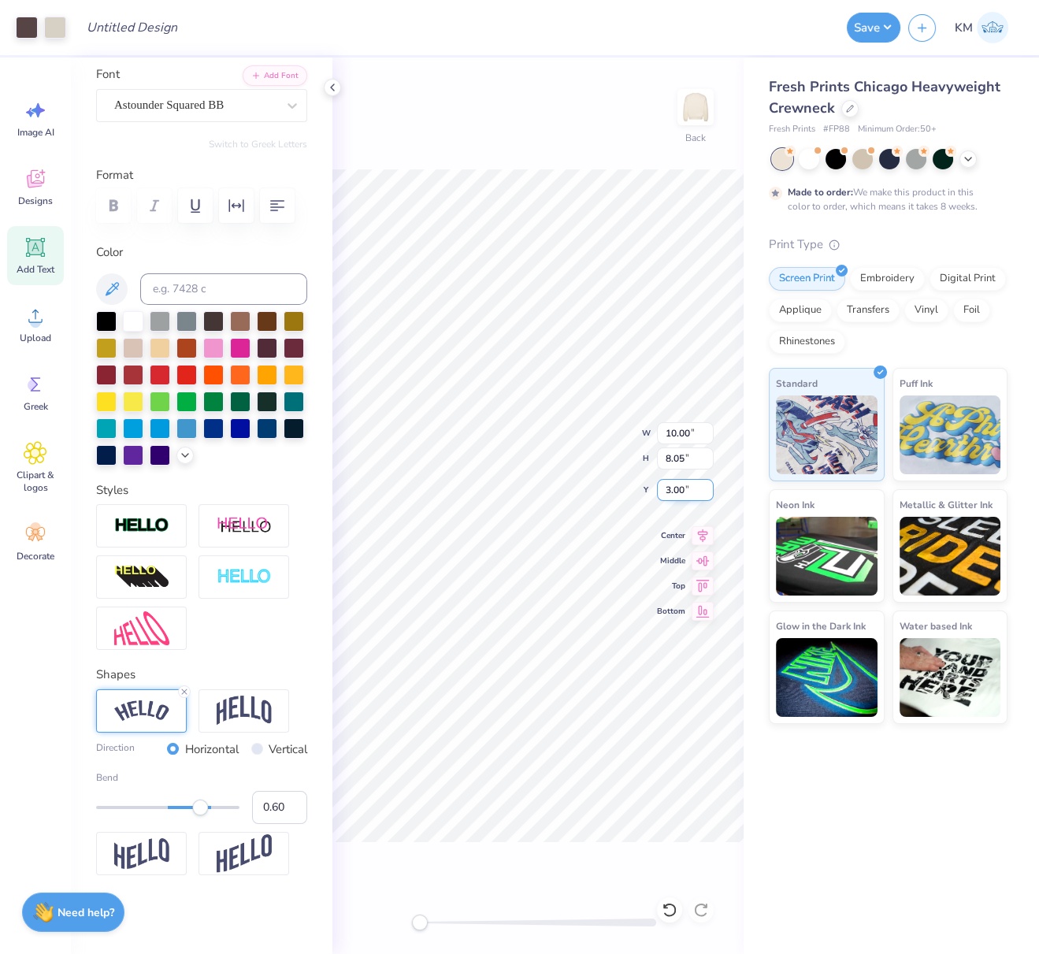
drag, startPoint x: 673, startPoint y: 489, endPoint x: 657, endPoint y: 489, distance: 15.8
click at [659, 488] on input "3.00" at bounding box center [685, 490] width 57 height 22
type input "1"
type input "2.5"
click at [710, 533] on icon at bounding box center [703, 533] width 22 height 19
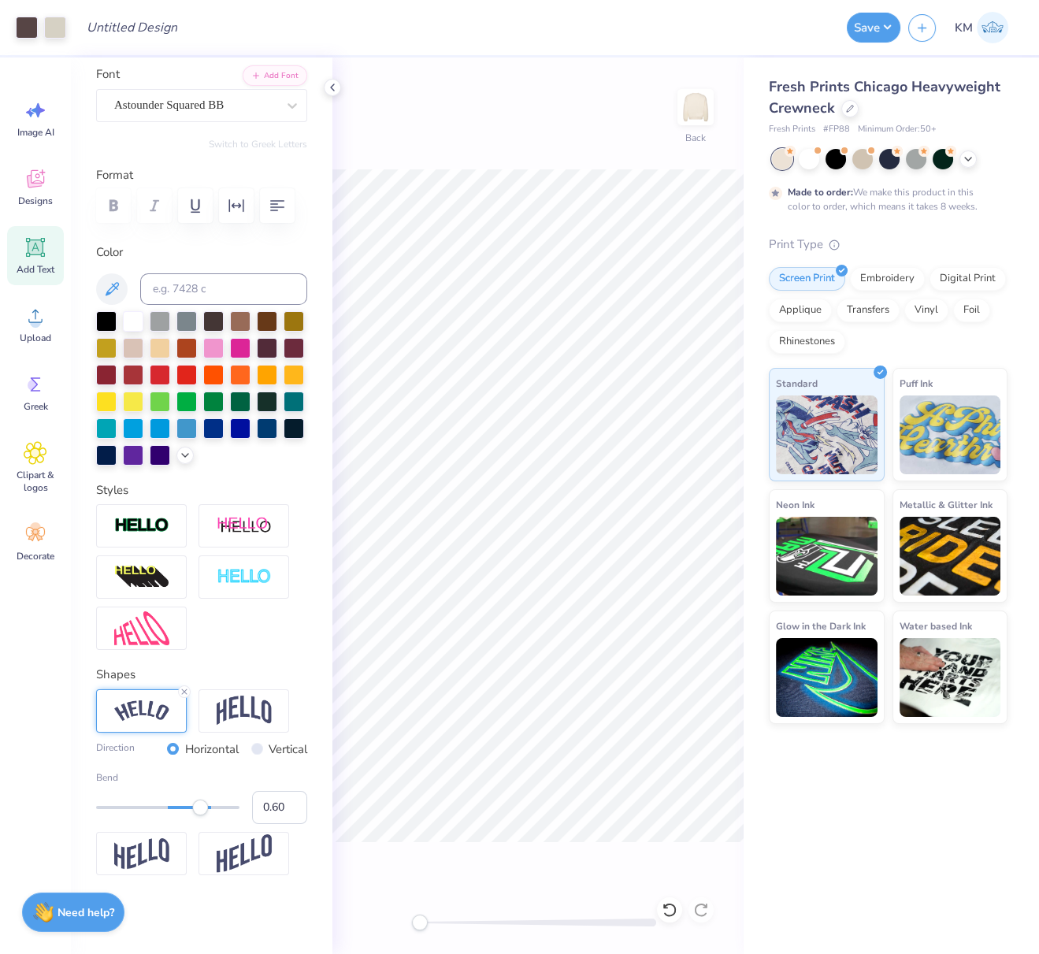
click at [330, 86] on icon at bounding box center [332, 87] width 13 height 13
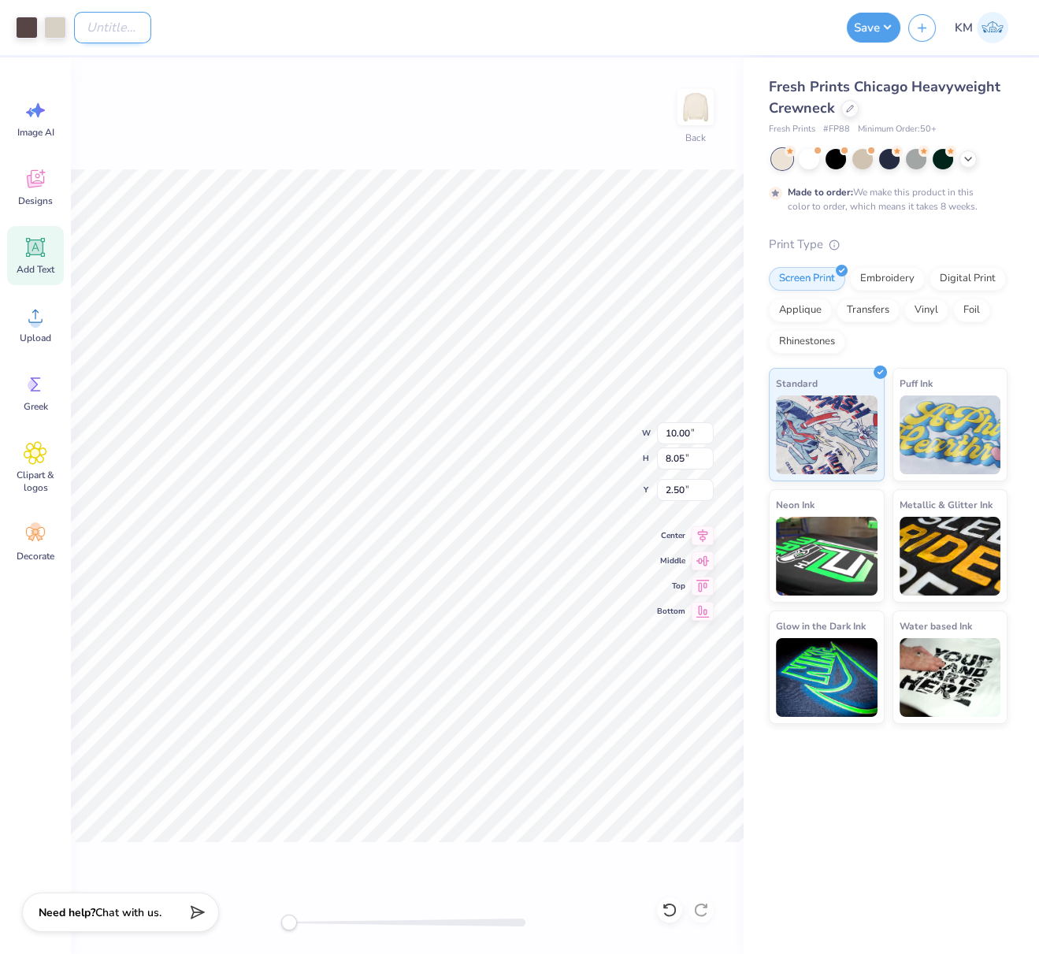
click at [151, 28] on input "Design Title" at bounding box center [112, 28] width 77 height 32
paste input "astounder-squared-bb.woff.ttf"
type input "astounder-squared-bb.woff.ttf"
paste input "FPS240283"
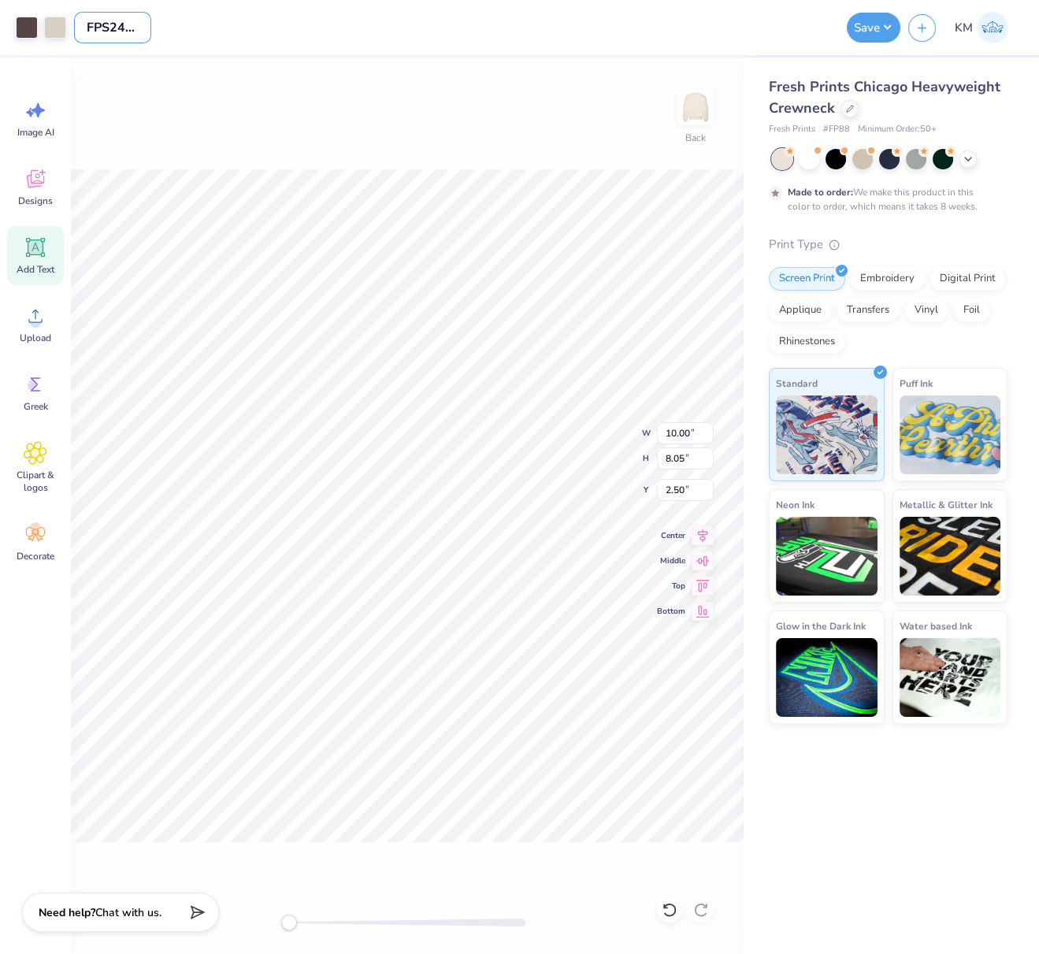
scroll to position [0, 16]
type input "FPS240283"
click at [887, 22] on button "Save" at bounding box center [874, 25] width 54 height 30
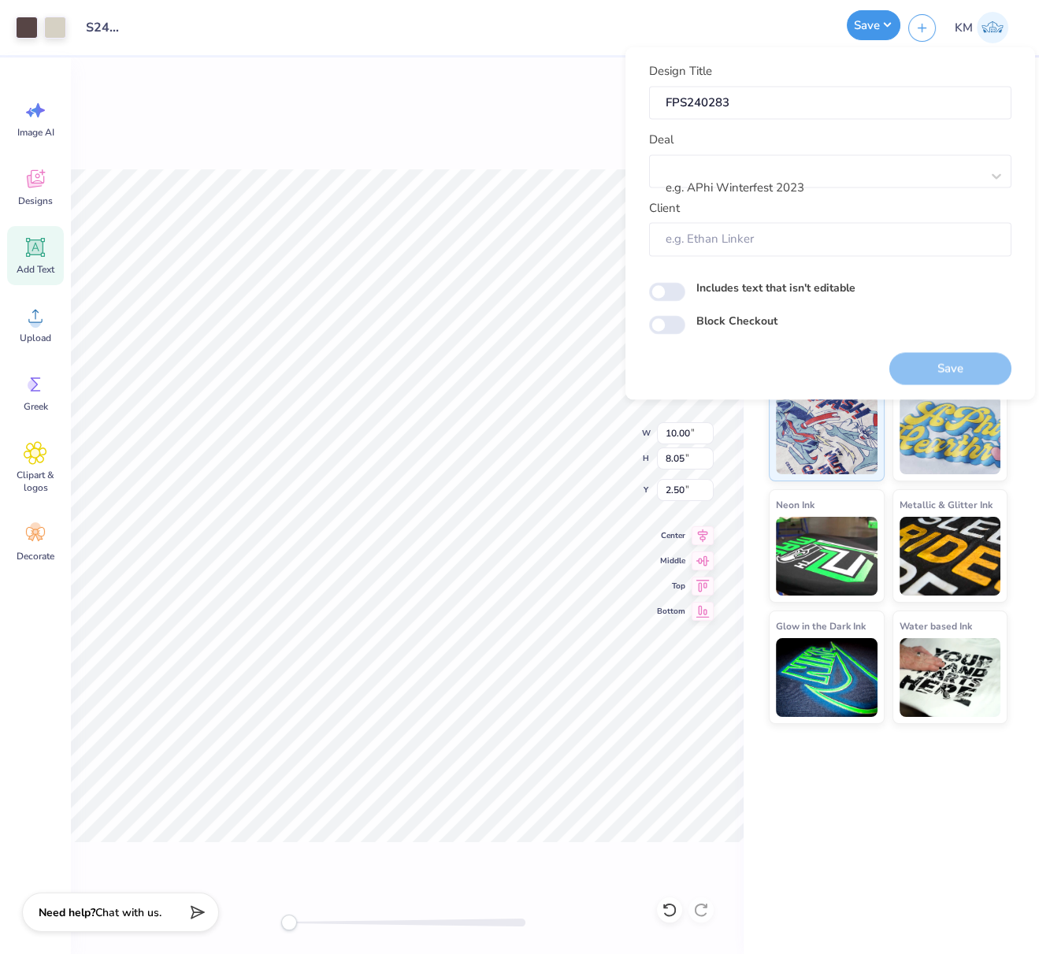
scroll to position [0, 0]
click at [795, 173] on div at bounding box center [824, 167] width 314 height 21
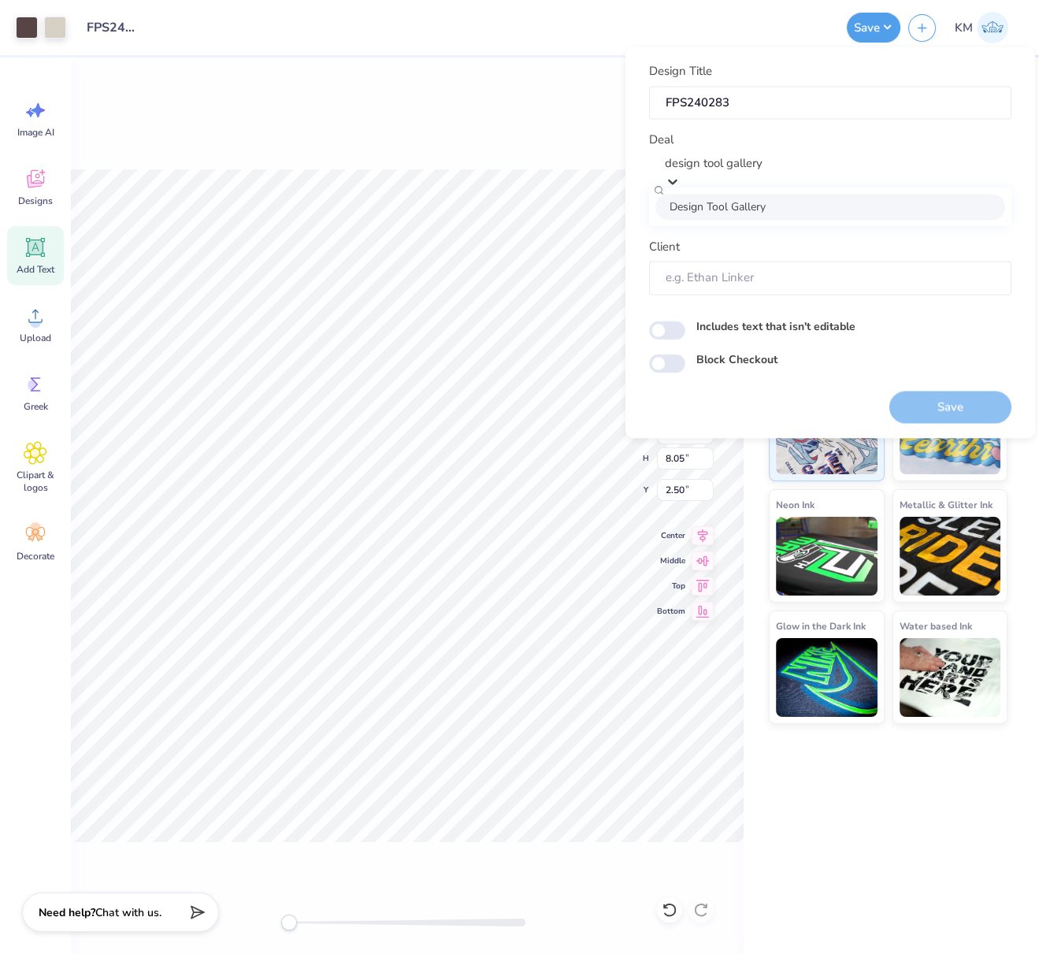
type input "design tool gallery"
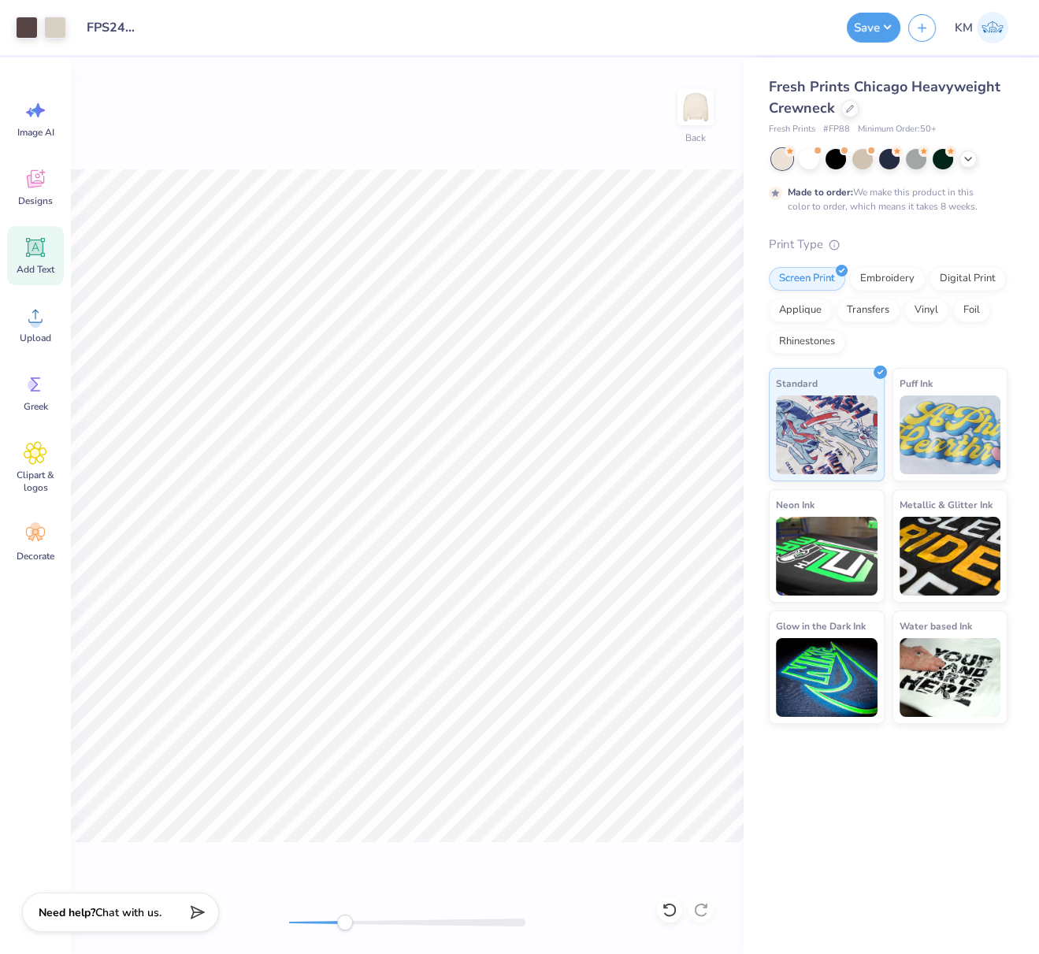
drag, startPoint x: 301, startPoint y: 925, endPoint x: 369, endPoint y: 932, distance: 68.9
click at [369, 932] on div "Back" at bounding box center [407, 506] width 673 height 897
drag, startPoint x: 366, startPoint y: 918, endPoint x: 299, endPoint y: 890, distance: 73.1
click at [285, 892] on div "Back" at bounding box center [407, 506] width 673 height 897
drag, startPoint x: 291, startPoint y: 923, endPoint x: 395, endPoint y: 929, distance: 103.4
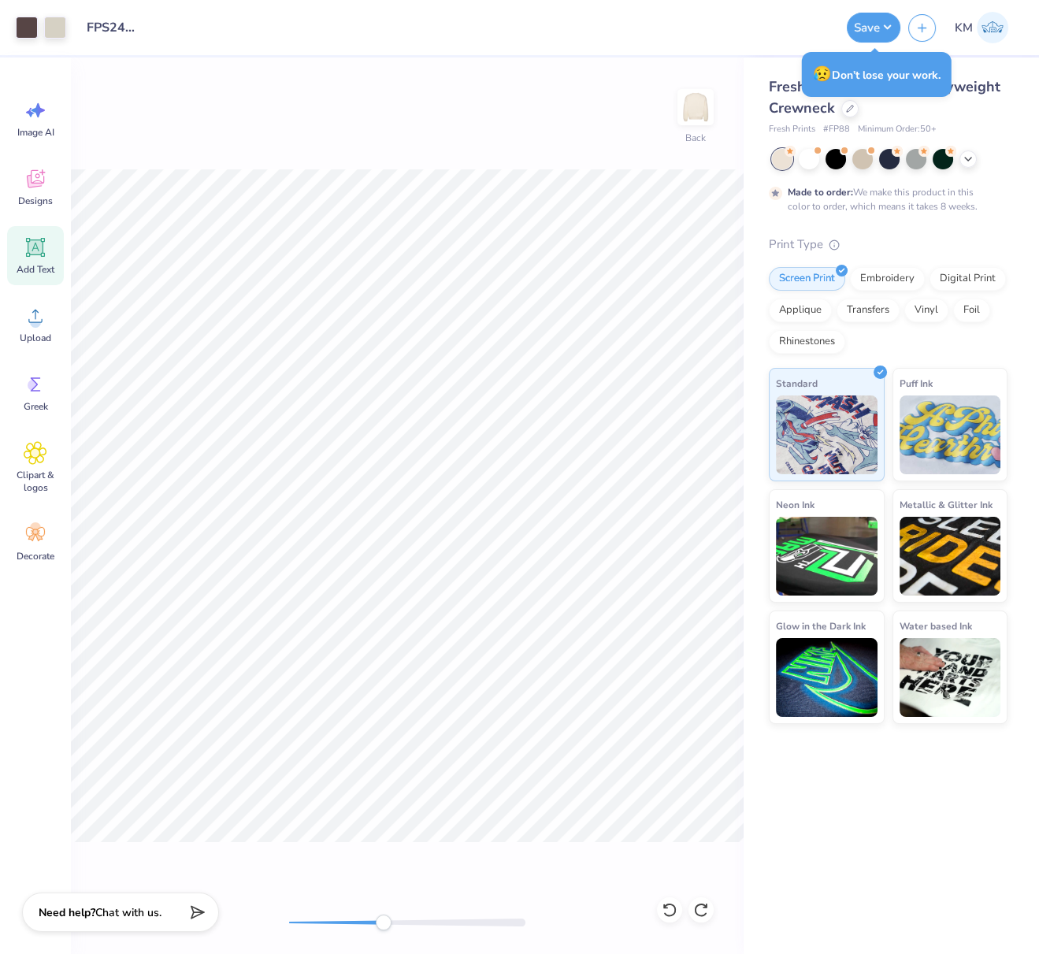
click at [398, 931] on div "Back" at bounding box center [407, 506] width 673 height 897
drag, startPoint x: 391, startPoint y: 918, endPoint x: 243, endPoint y: 896, distance: 149.7
click at [247, 900] on div "Back" at bounding box center [407, 506] width 673 height 897
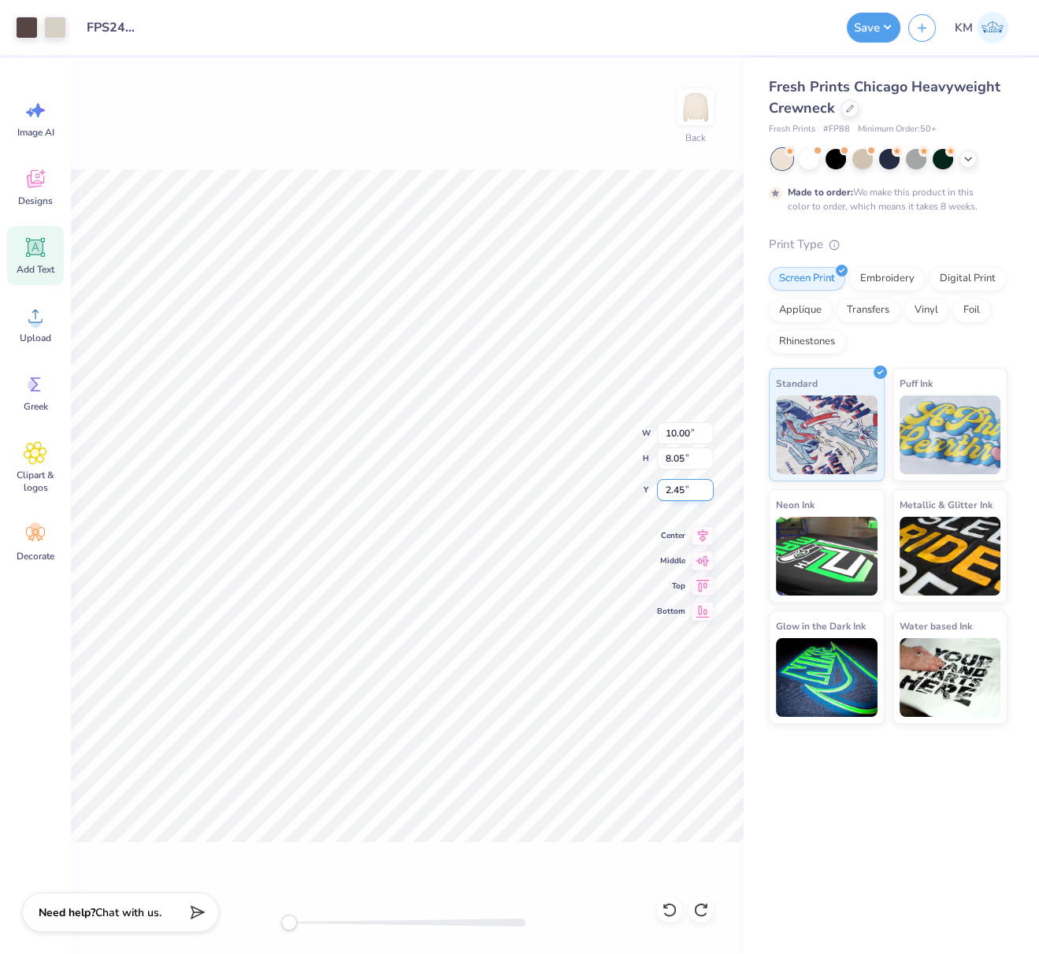
drag, startPoint x: 685, startPoint y: 489, endPoint x: 658, endPoint y: 496, distance: 27.7
click at [663, 491] on input "2.45" at bounding box center [685, 490] width 57 height 22
type input "2.5"
click at [703, 531] on icon at bounding box center [703, 532] width 10 height 13
click at [878, 26] on button "Save" at bounding box center [874, 25] width 54 height 30
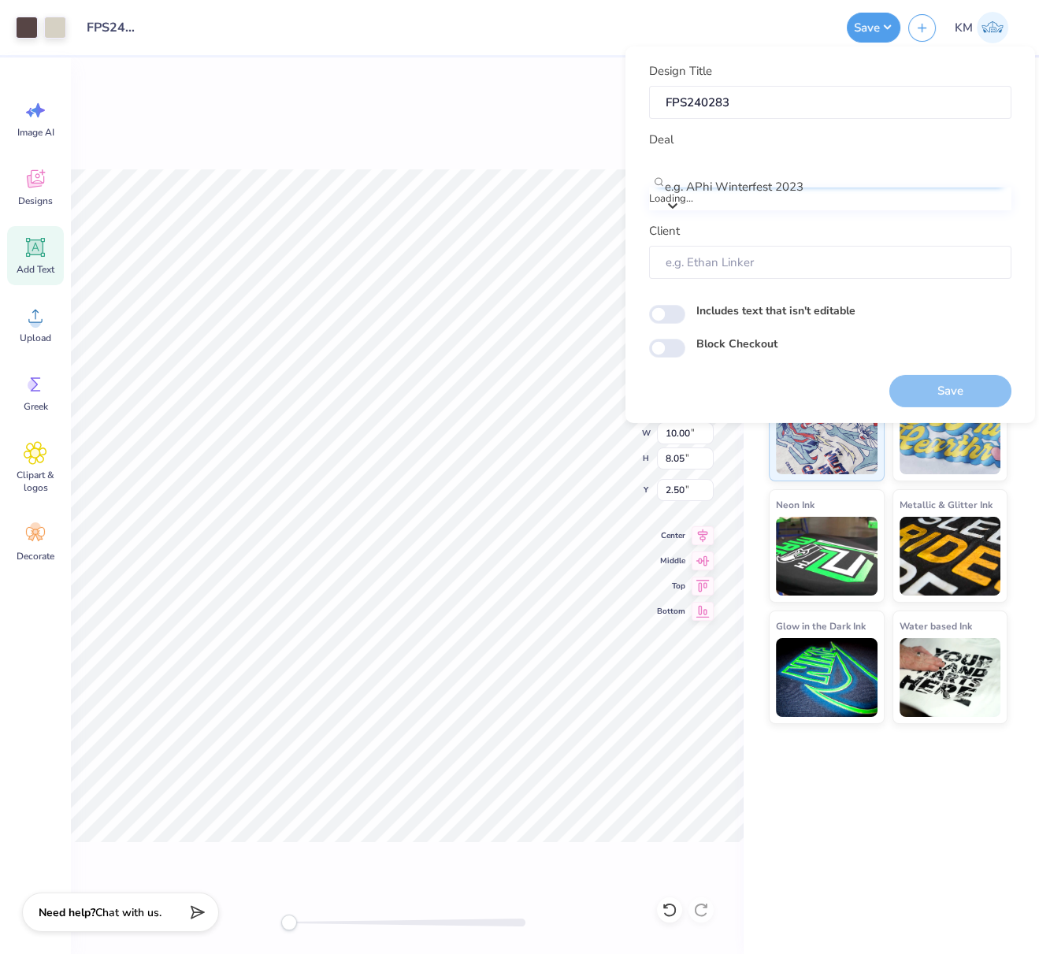
click at [774, 173] on div at bounding box center [837, 165] width 343 height 21
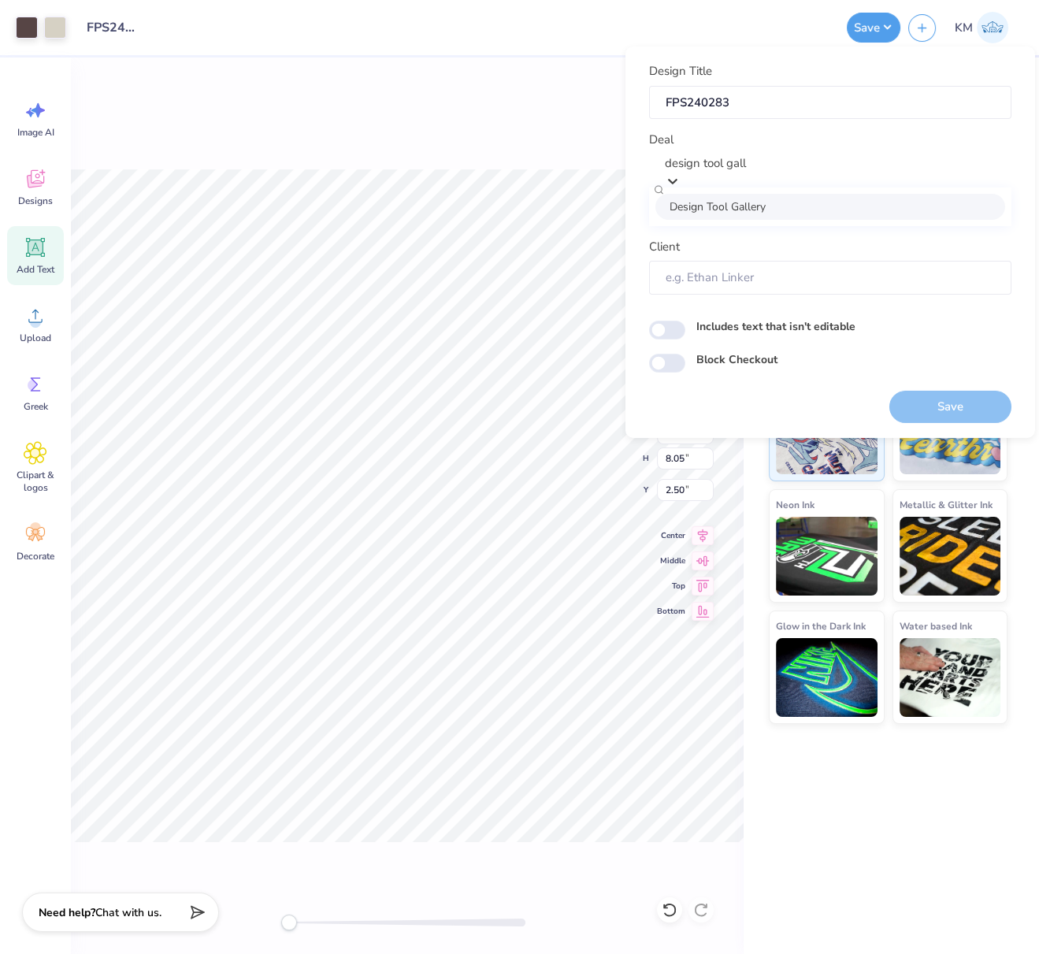
click at [754, 208] on div "Design Tool Gallery" at bounding box center [830, 206] width 350 height 26
type input "design tool gall"
type input "Design Tool Gallery User"
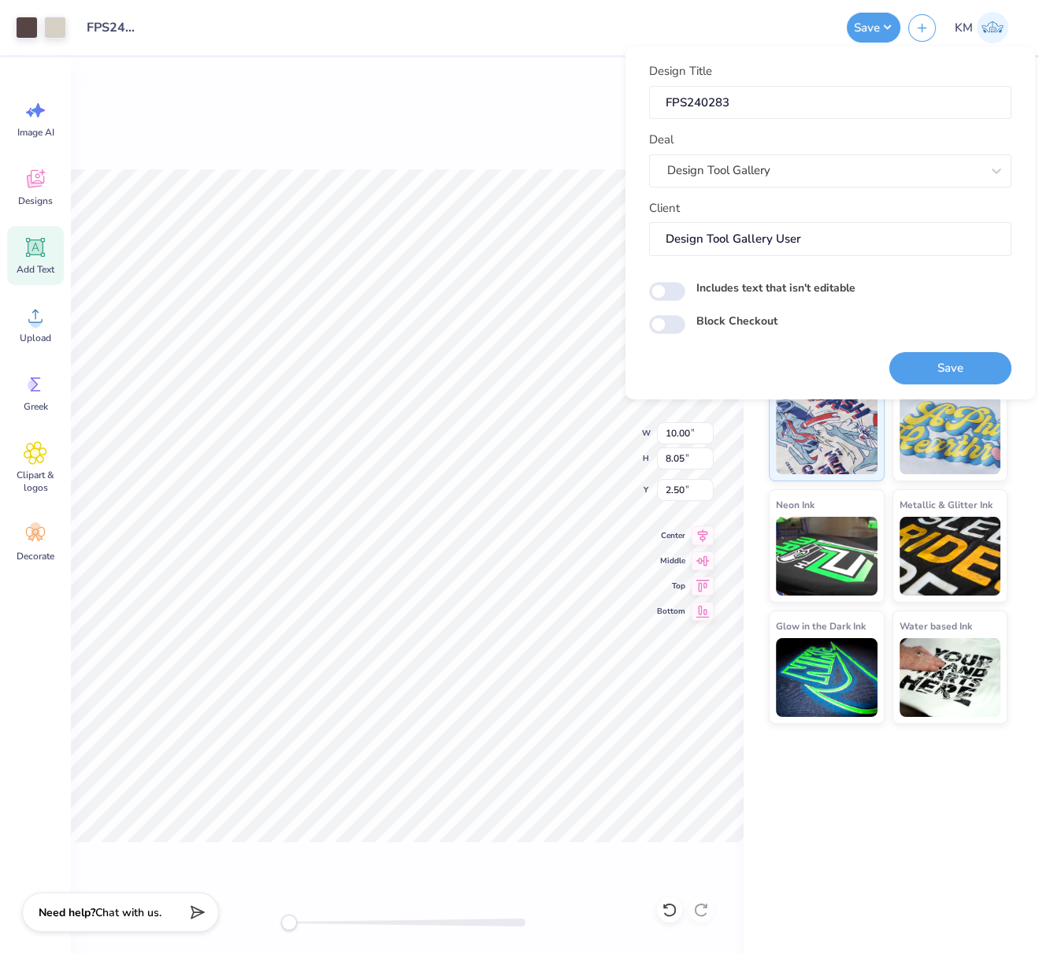
drag, startPoint x: 934, startPoint y: 358, endPoint x: 627, endPoint y: 140, distance: 376.9
click at [934, 359] on button "Save" at bounding box center [950, 367] width 122 height 32
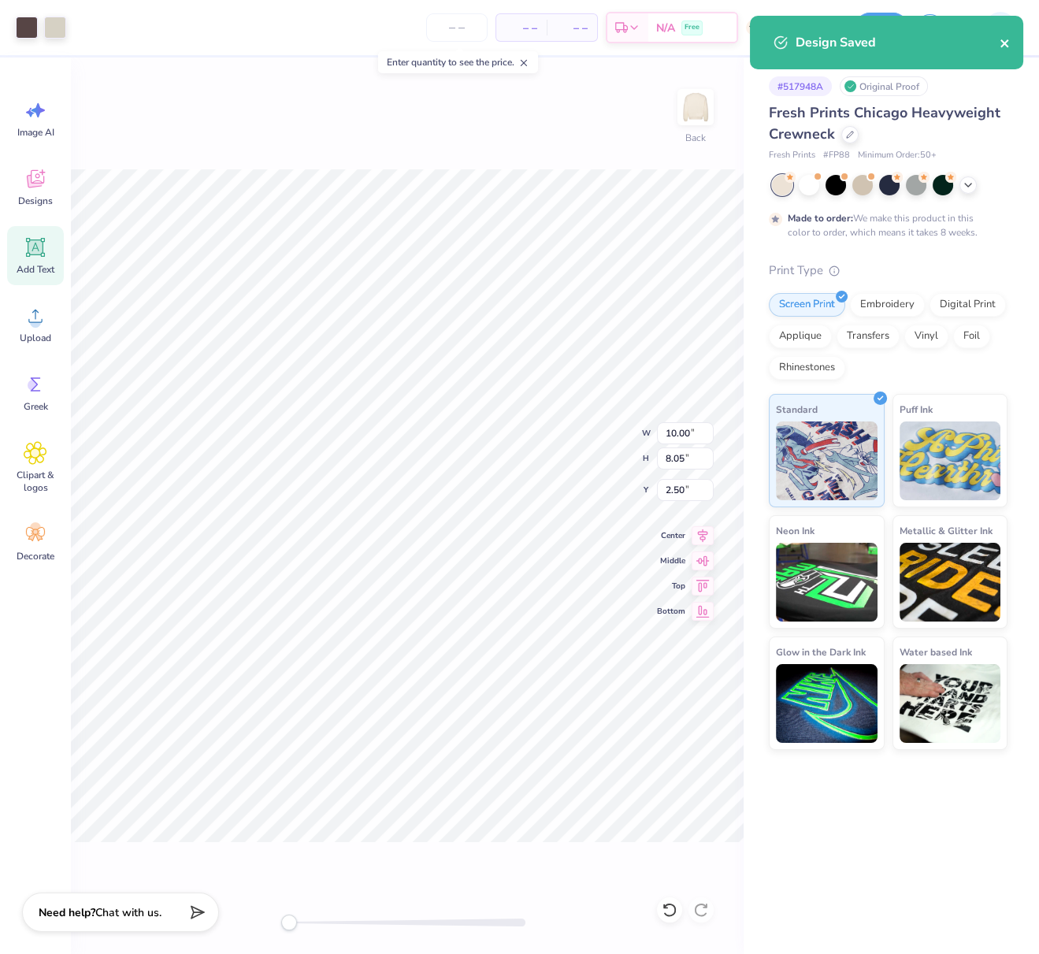
click at [1003, 46] on icon "close" at bounding box center [1005, 43] width 11 height 13
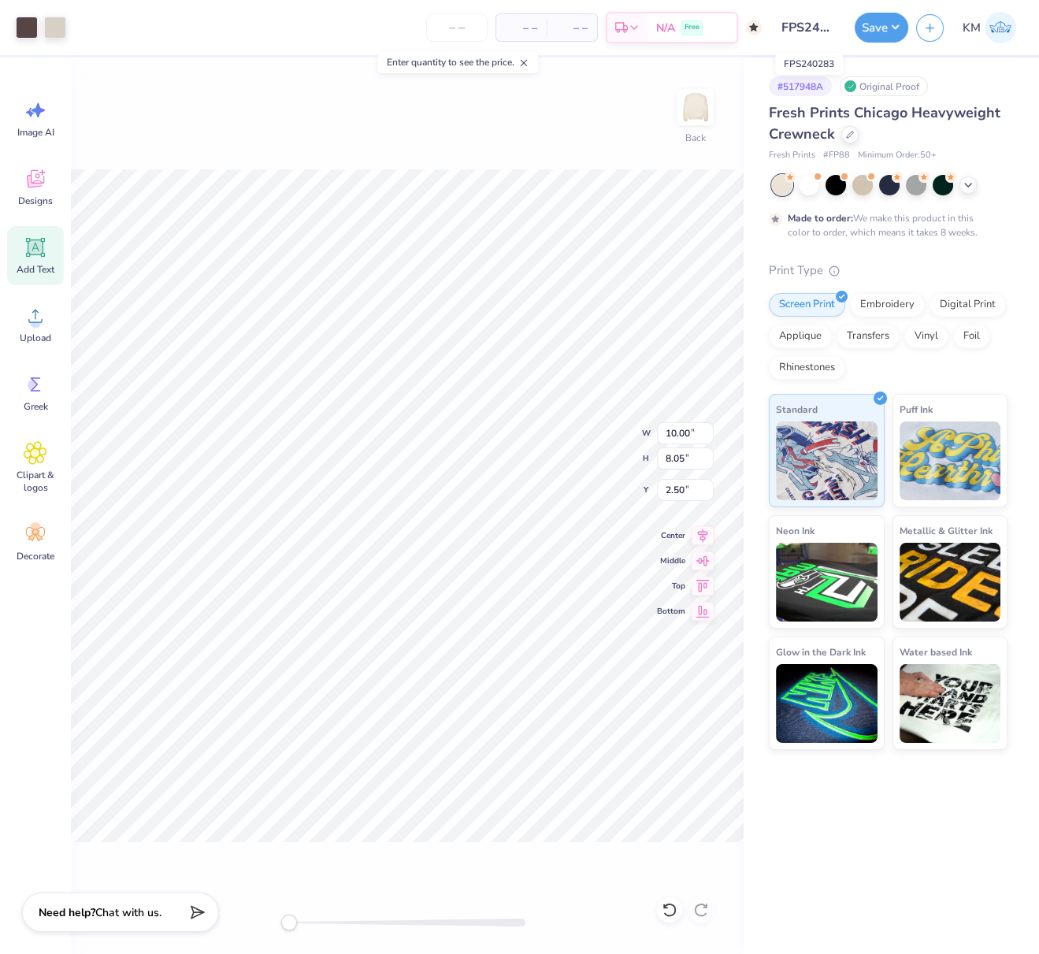
scroll to position [0, 15]
drag, startPoint x: 785, startPoint y: 25, endPoint x: 837, endPoint y: 28, distance: 52.0
click at [840, 28] on input "FPS240283" at bounding box center [808, 28] width 77 height 32
click at [895, 25] on button "Save" at bounding box center [882, 25] width 54 height 30
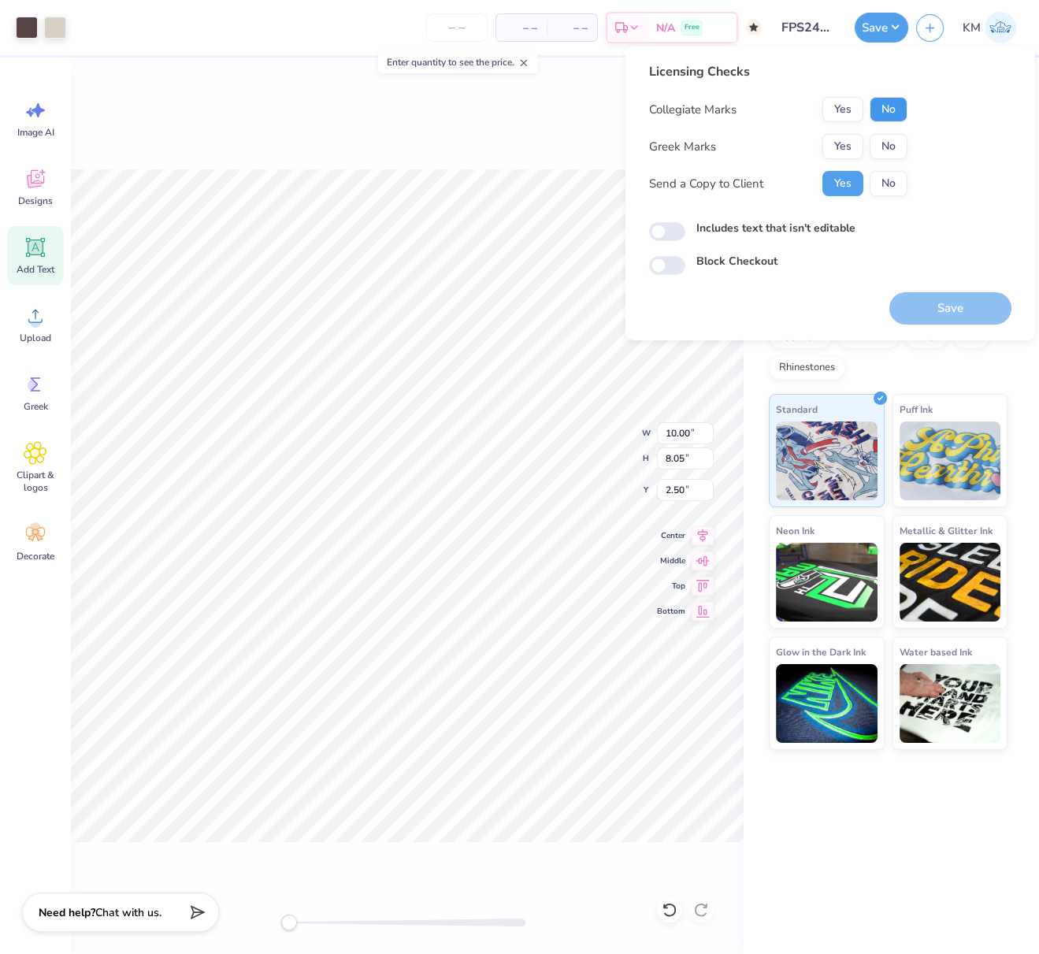
click at [879, 110] on button "No" at bounding box center [889, 109] width 38 height 25
click at [857, 132] on div "Collegiate Marks Yes No Greek Marks Yes No Send a Copy to Client Yes No" at bounding box center [778, 146] width 258 height 99
click at [852, 140] on button "Yes" at bounding box center [842, 146] width 41 height 25
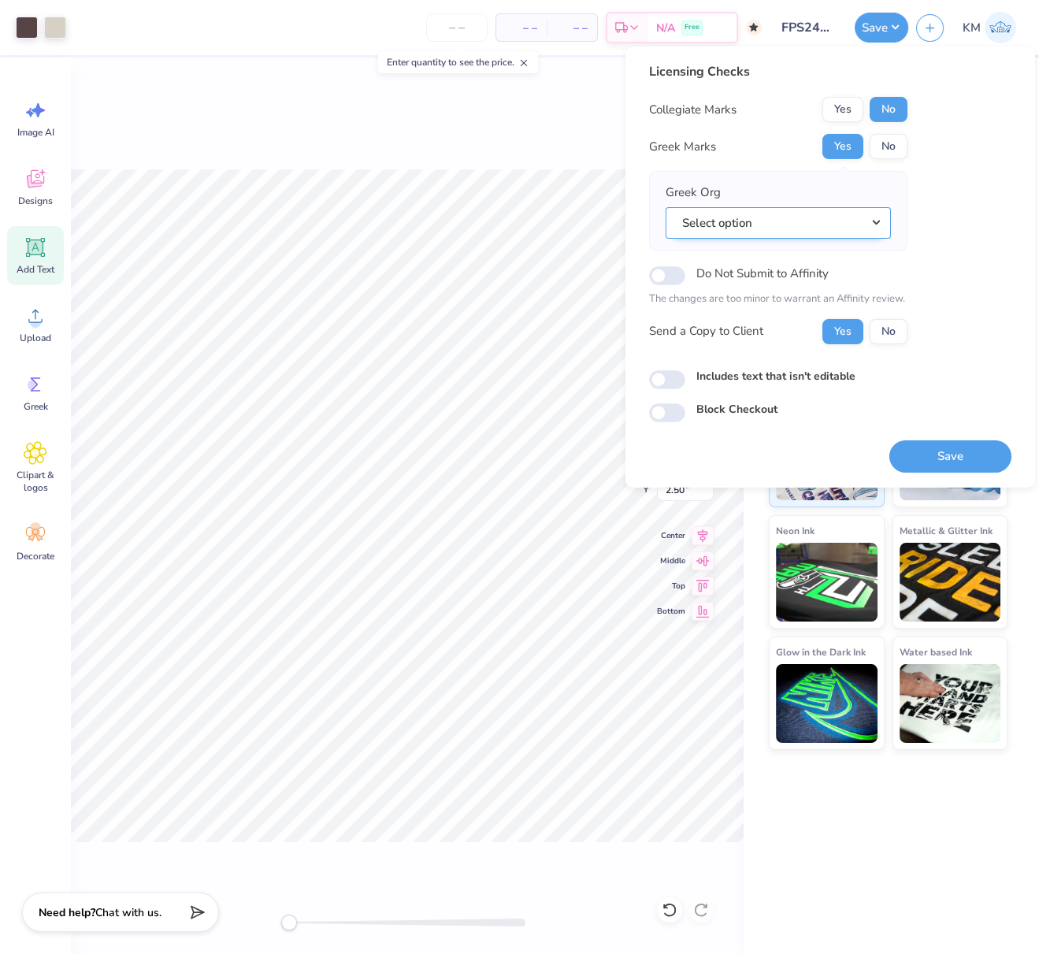
click at [881, 225] on button "Select option" at bounding box center [778, 222] width 225 height 32
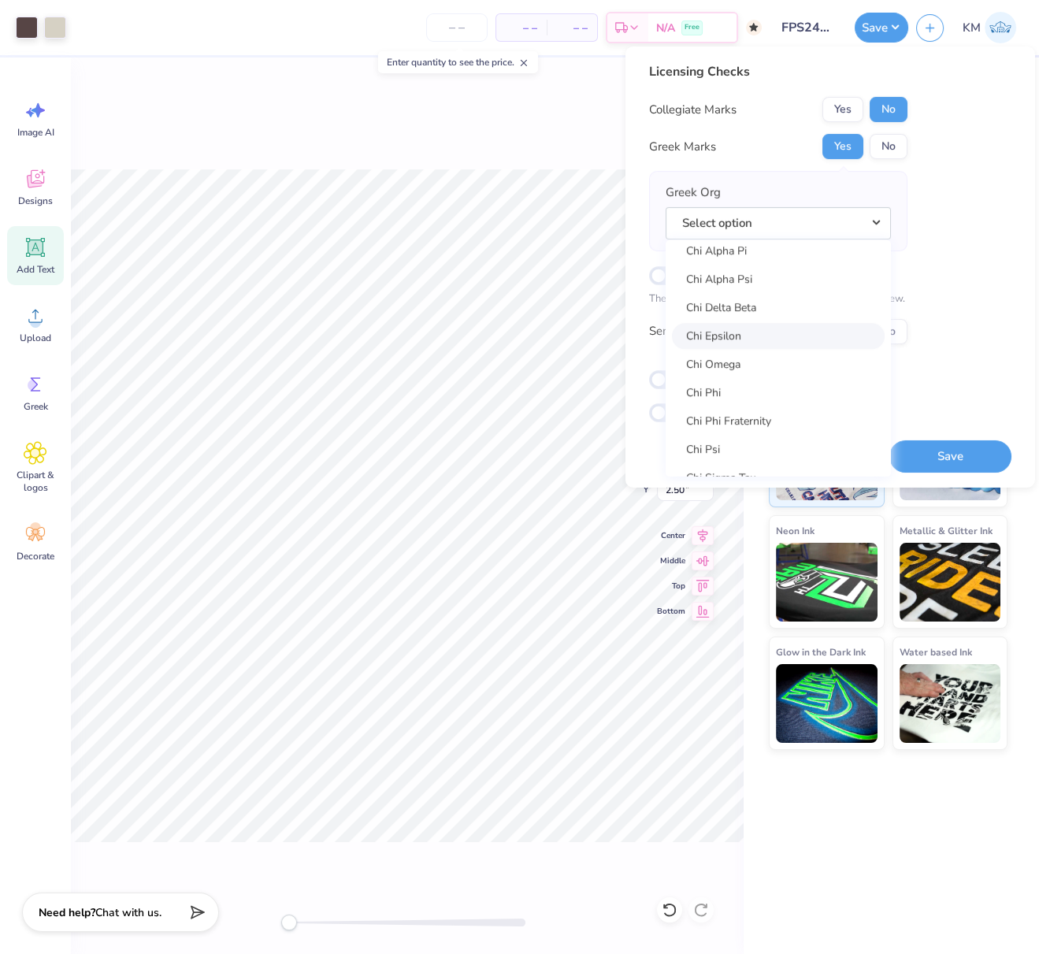
scroll to position [2844, 0]
click at [741, 375] on link "Chi Omega" at bounding box center [778, 364] width 213 height 26
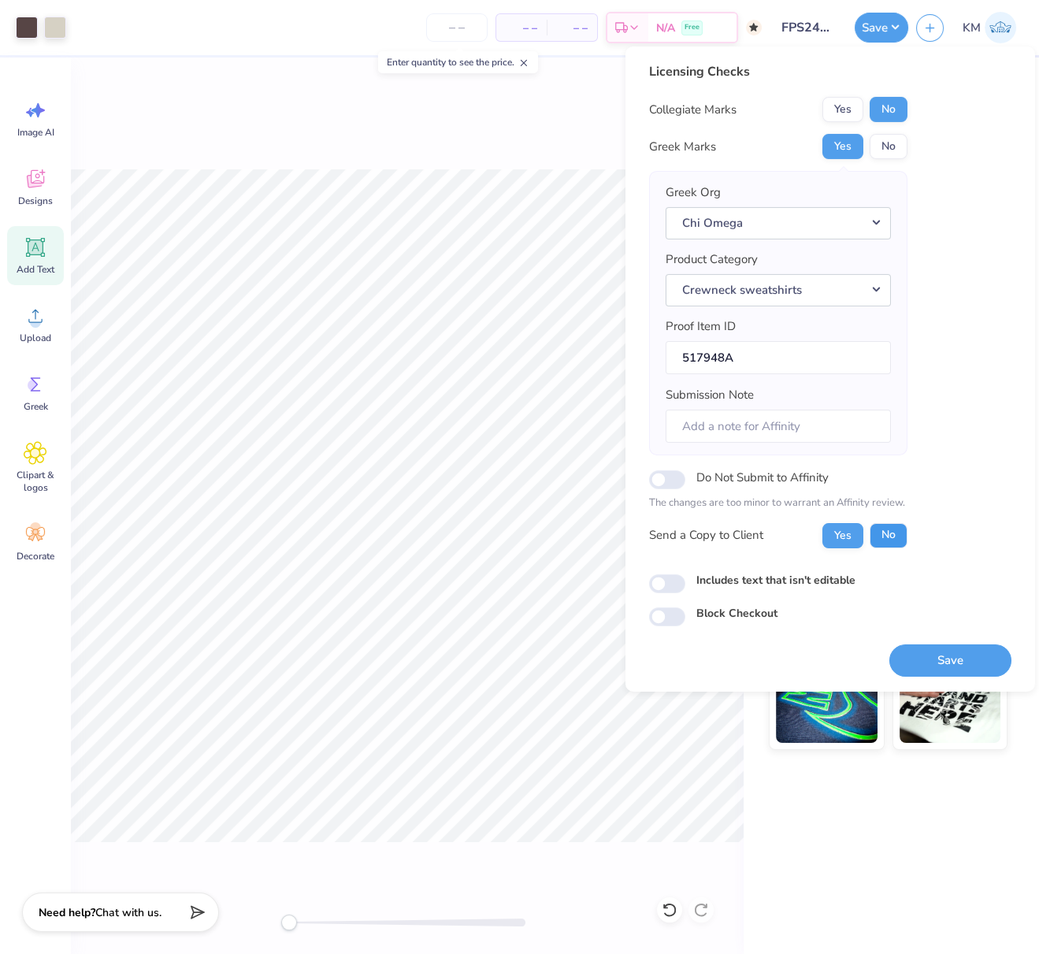
click at [888, 529] on button "No" at bounding box center [889, 534] width 38 height 25
click at [956, 653] on button "Save" at bounding box center [950, 660] width 122 height 32
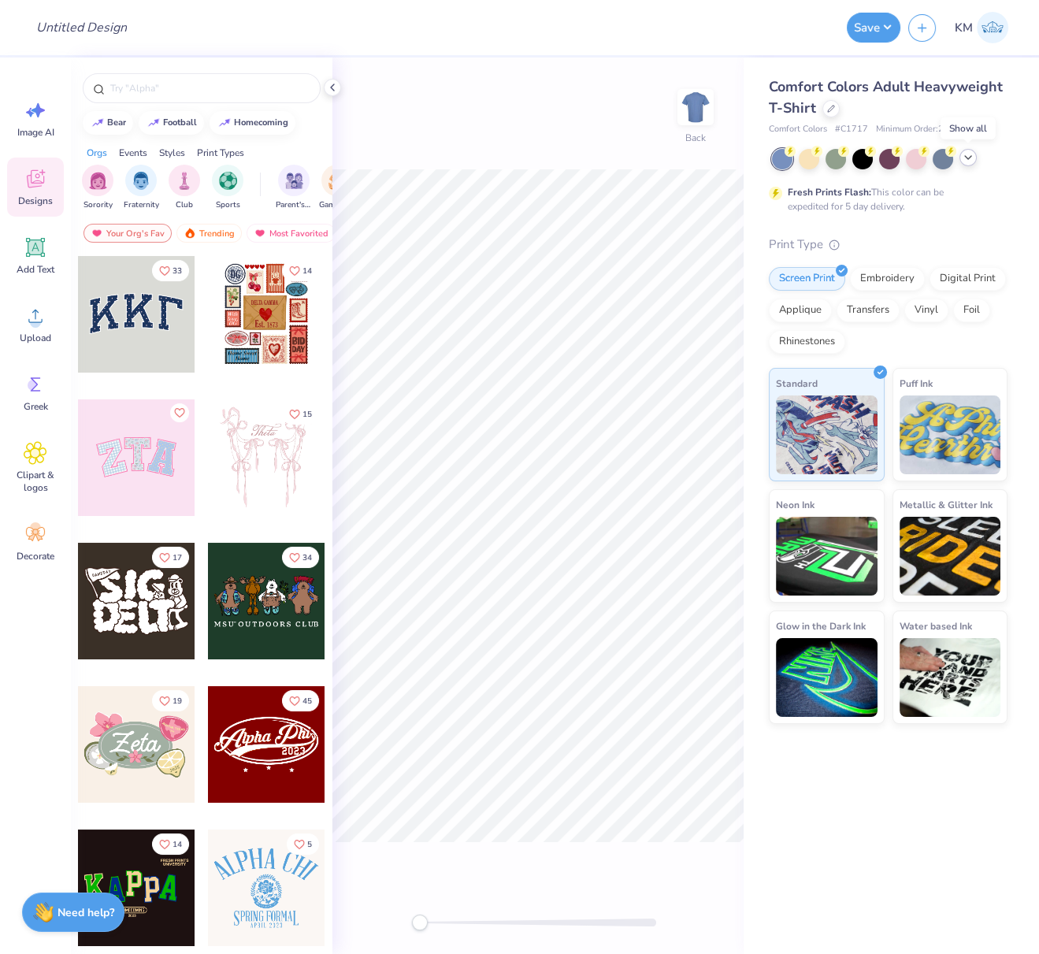
click at [969, 158] on icon at bounding box center [968, 157] width 13 height 13
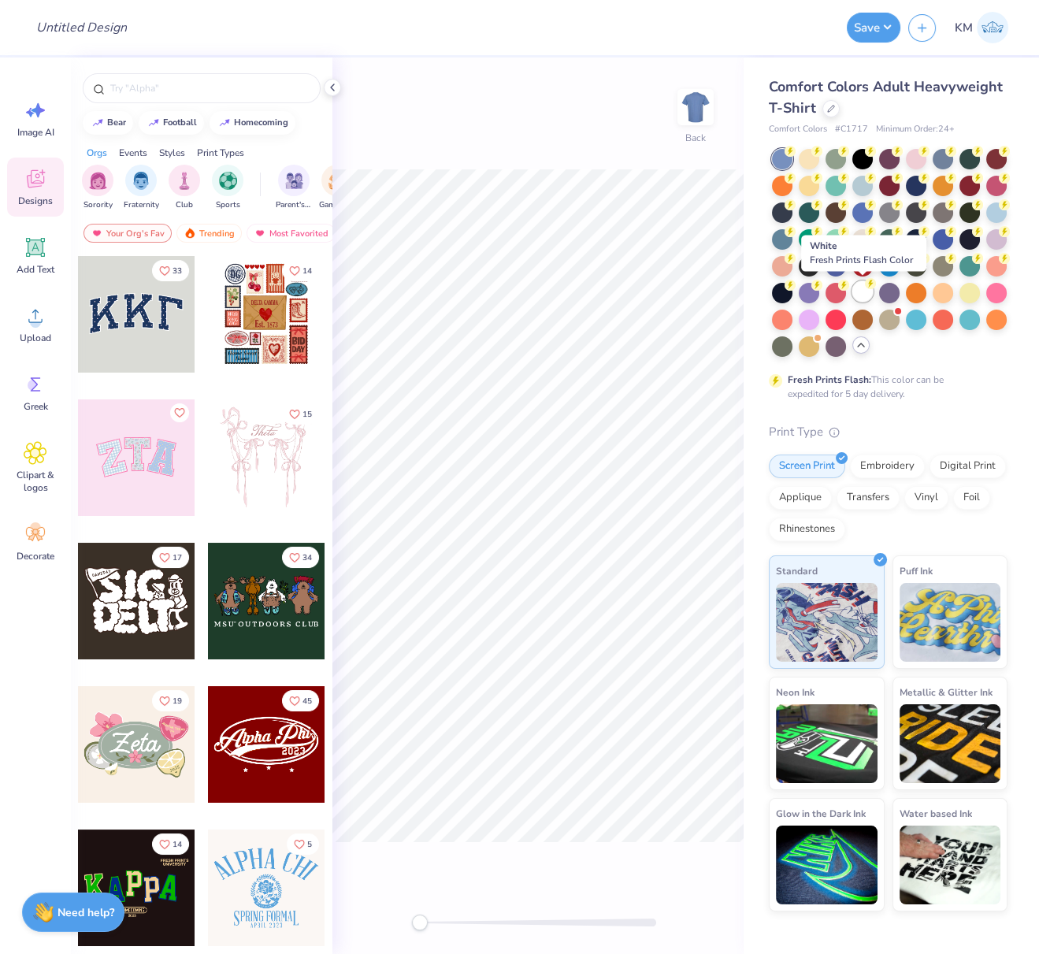
click at [860, 292] on div at bounding box center [862, 291] width 20 height 20
click at [828, 113] on div at bounding box center [830, 106] width 17 height 17
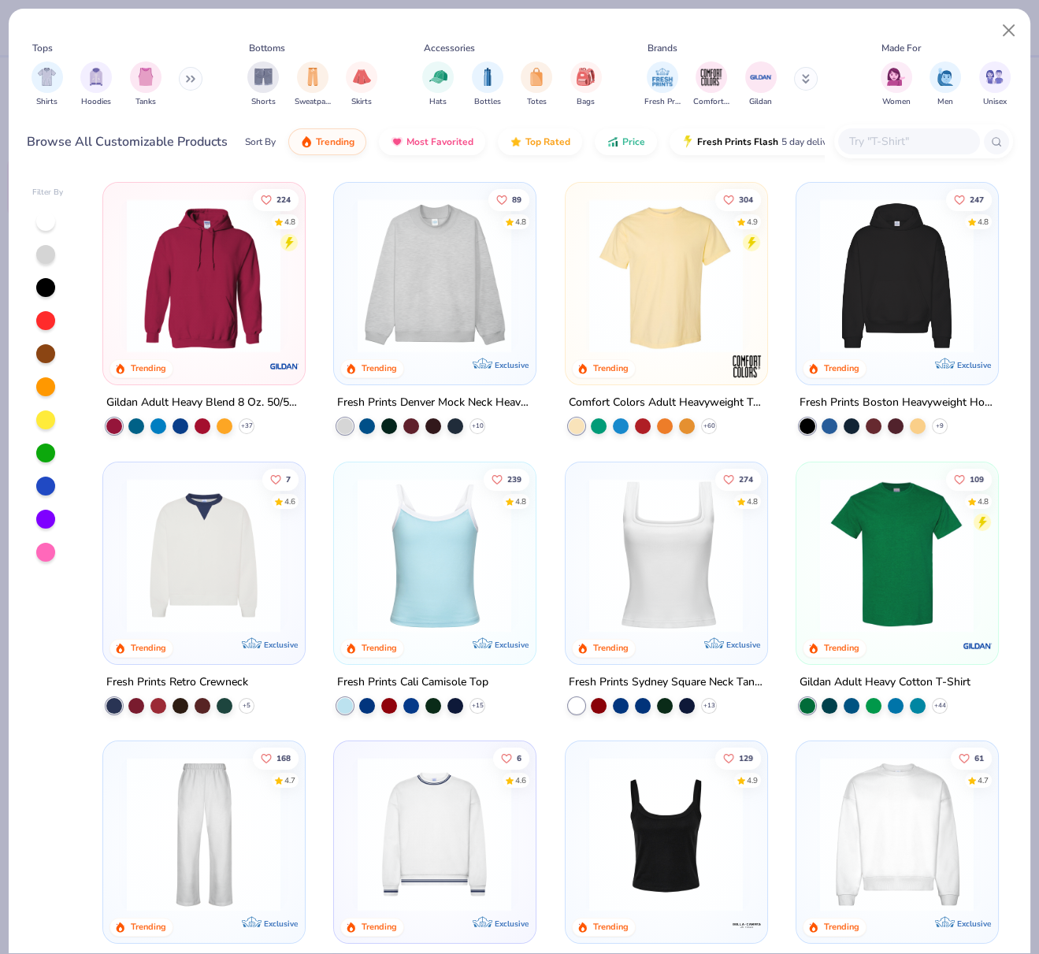
click at [681, 298] on img at bounding box center [665, 276] width 169 height 154
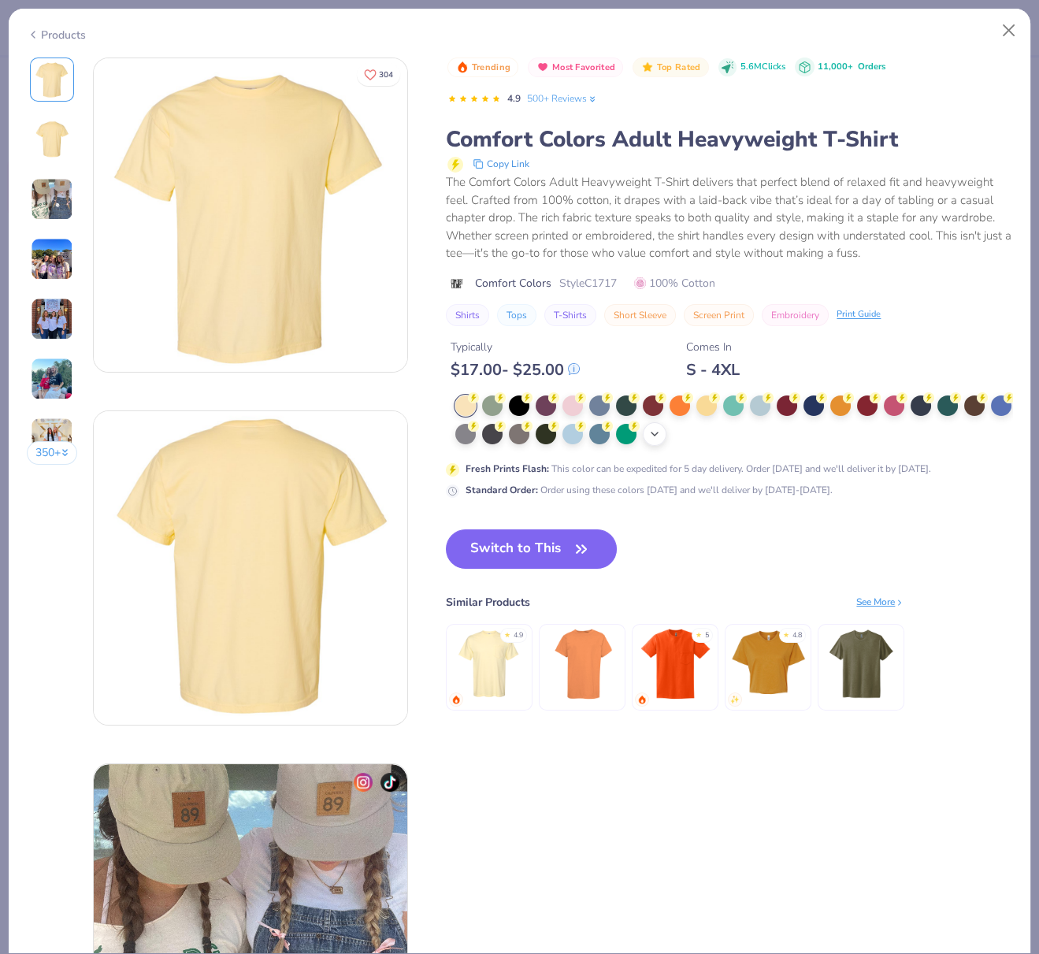
click at [661, 434] on icon at bounding box center [654, 434] width 13 height 13
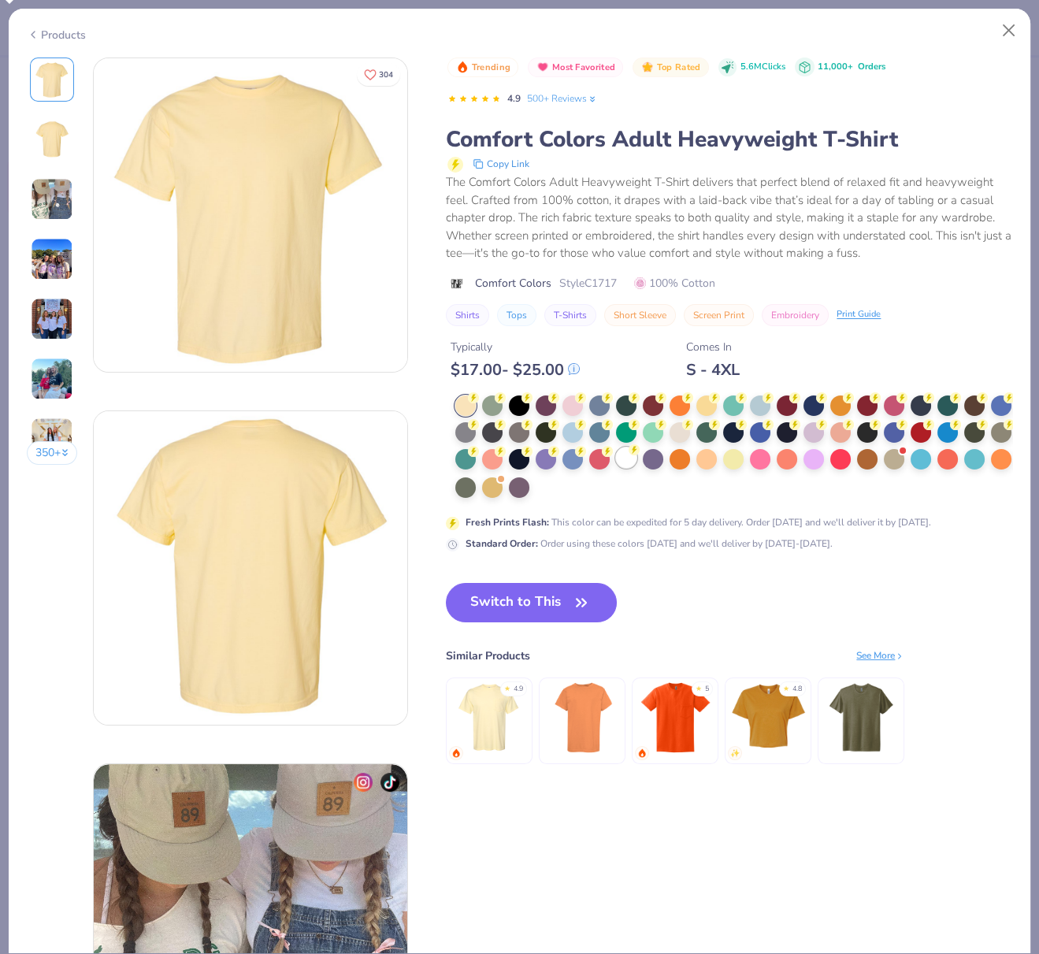
click at [637, 458] on div at bounding box center [626, 457] width 20 height 20
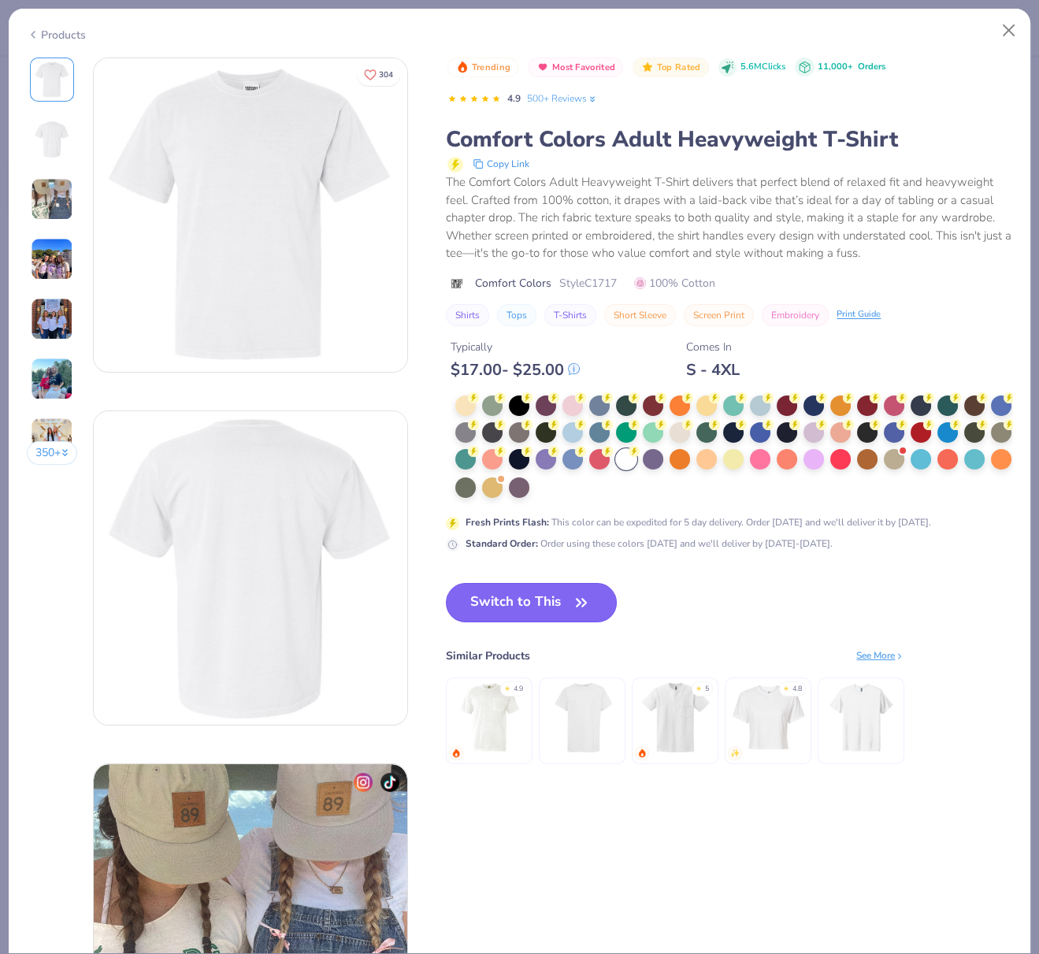
drag, startPoint x: 496, startPoint y: 597, endPoint x: 737, endPoint y: 488, distance: 264.8
click at [496, 596] on button "Switch to This" at bounding box center [531, 602] width 171 height 39
